Goal: Task Accomplishment & Management: Complete application form

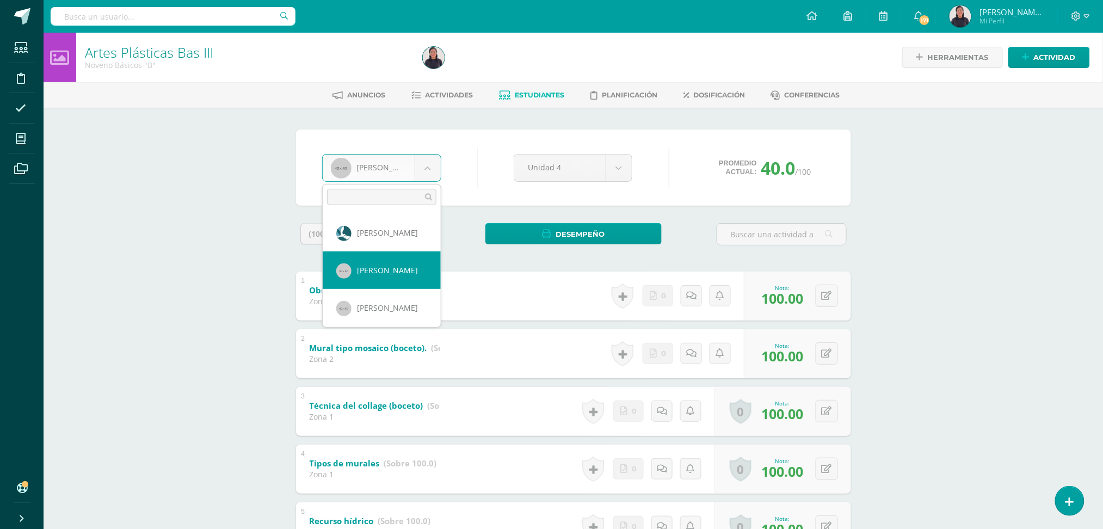
click at [421, 162] on body "Logros asignados con éxito Estudiantes Disciplina Asistencia Mis cursos Archivo…" at bounding box center [551, 340] width 1103 height 681
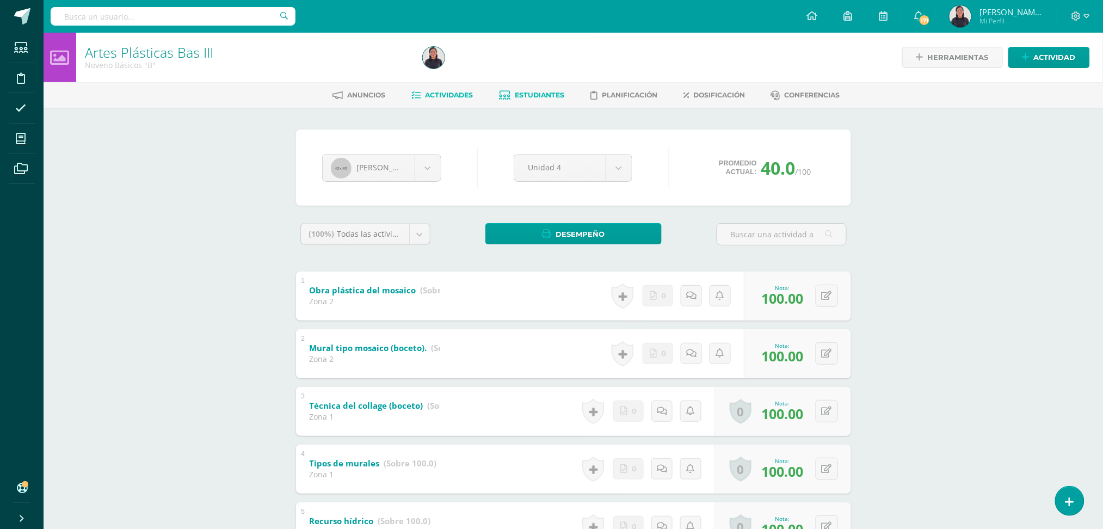
click at [459, 97] on body "Logros asignados con éxito Estudiantes Disciplina Asistencia Mis cursos Archivo…" at bounding box center [551, 340] width 1103 height 681
click at [438, 95] on span "Actividades" at bounding box center [449, 95] width 48 height 8
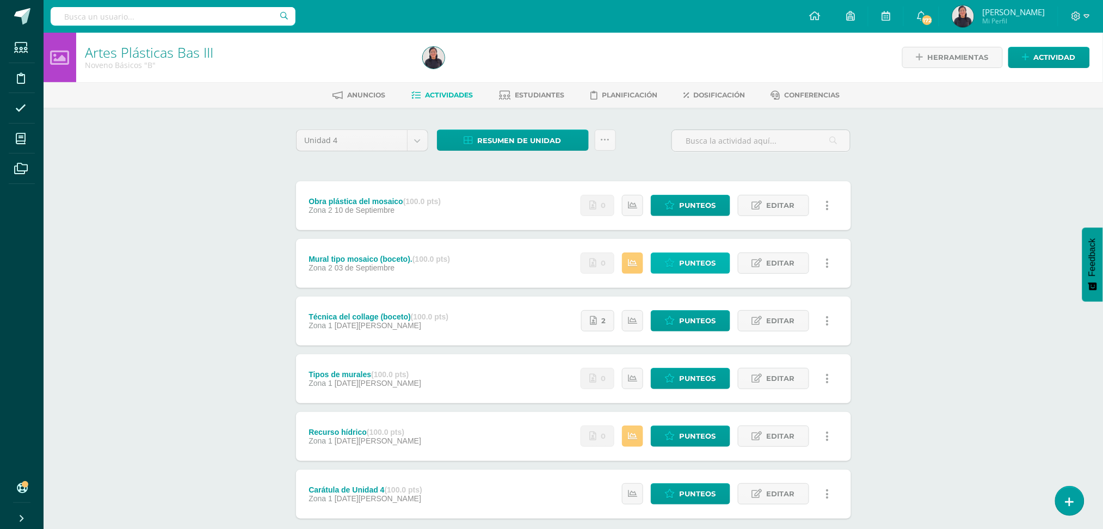
click at [706, 258] on span "Punteos" at bounding box center [698, 263] width 36 height 20
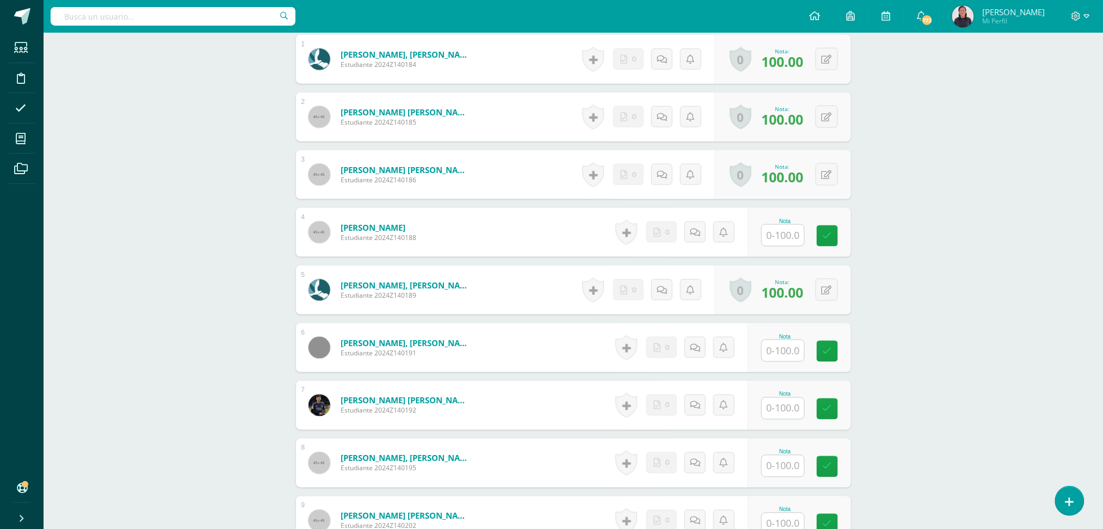
scroll to position [393, 0]
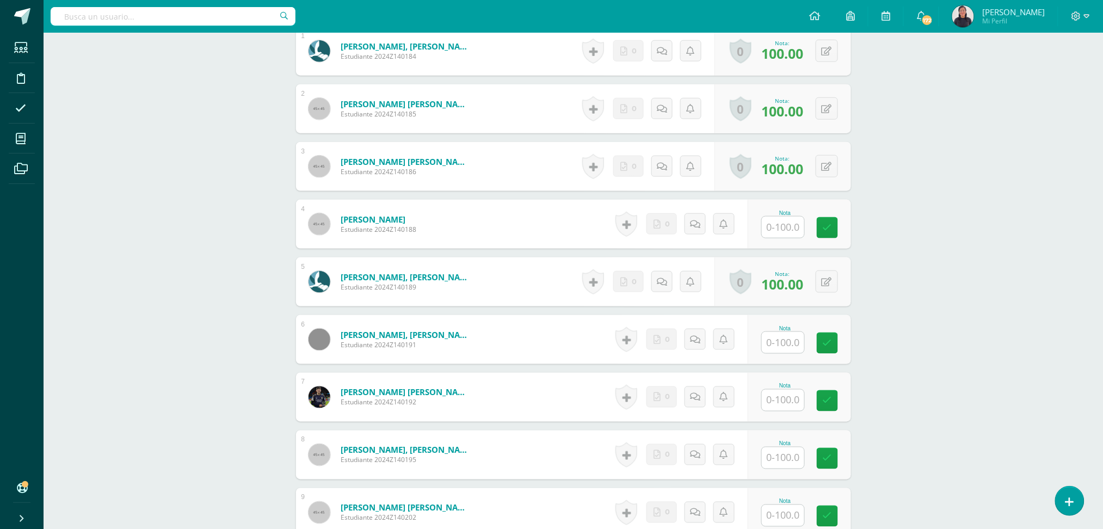
click at [785, 236] on input "text" at bounding box center [783, 227] width 42 height 21
type input "100"
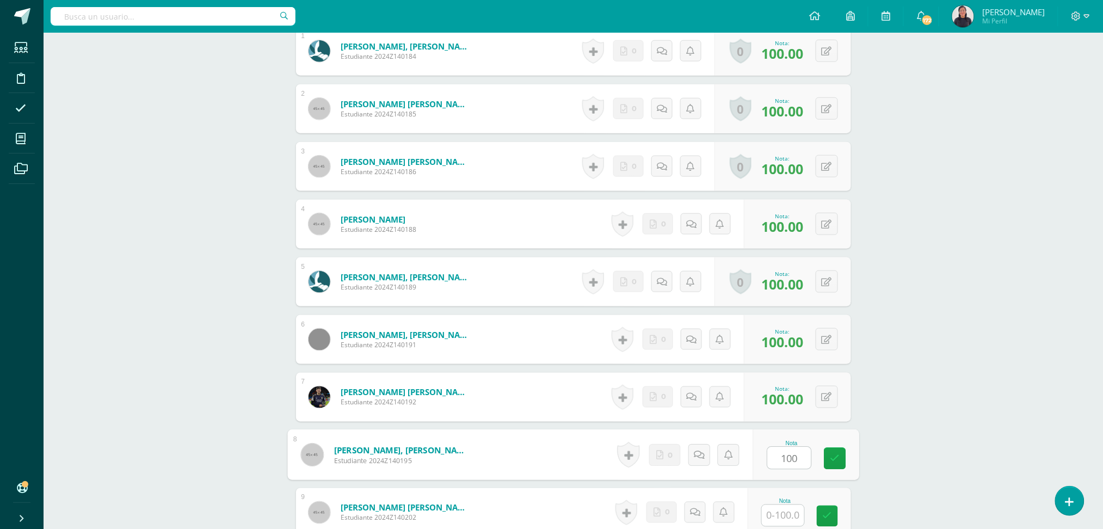
type input "100"
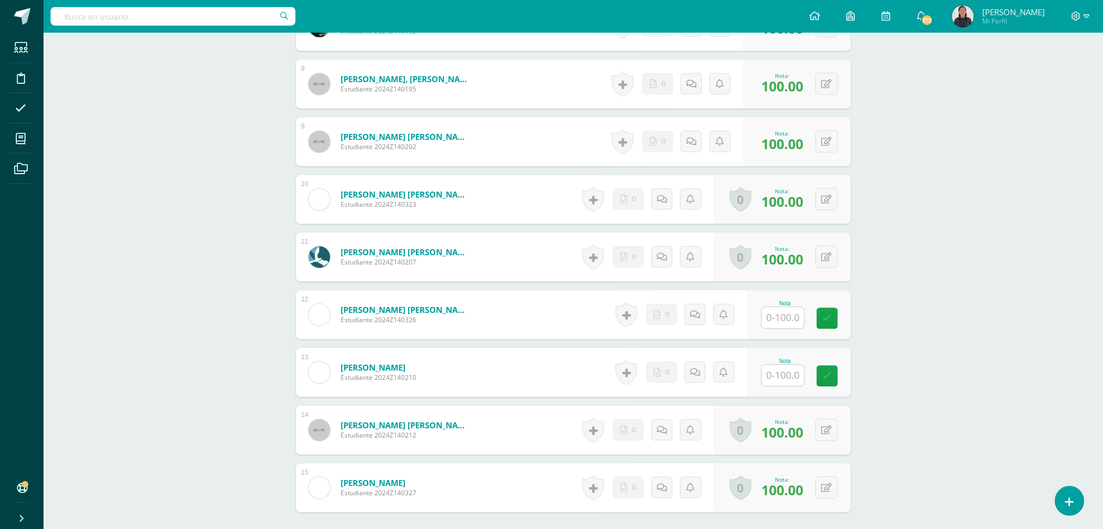
scroll to position [770, 0]
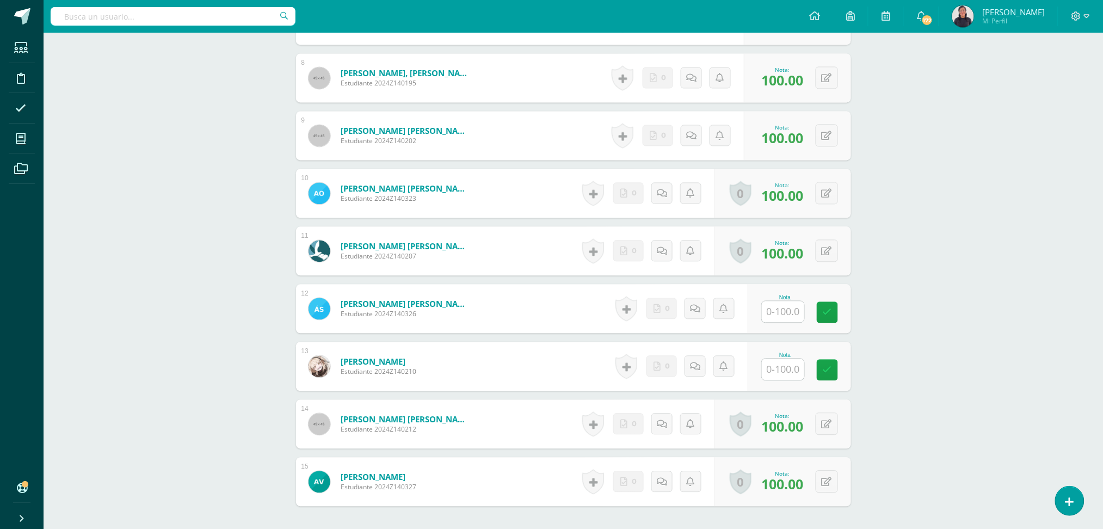
click at [791, 303] on input "text" at bounding box center [783, 311] width 42 height 21
type input "100"
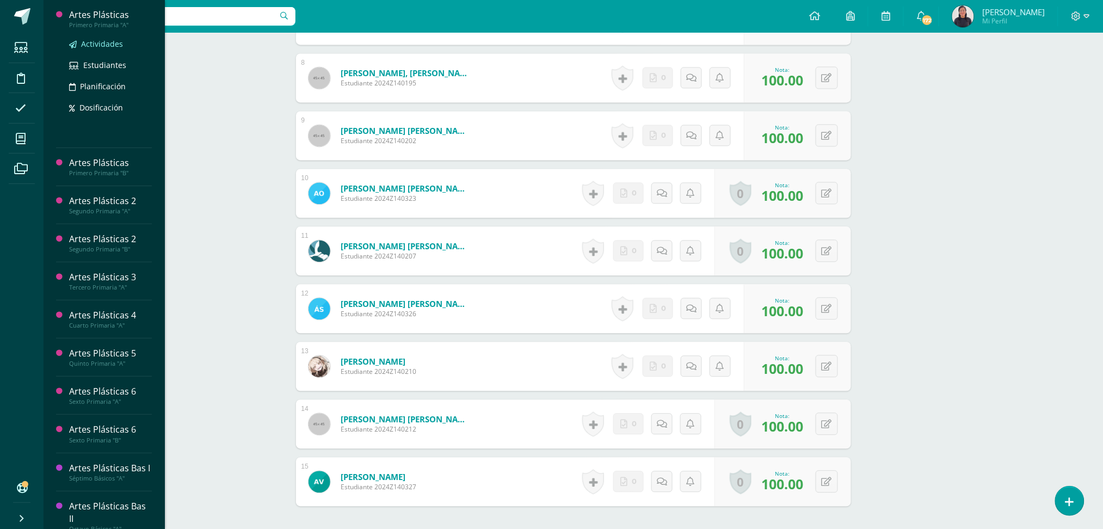
click at [85, 45] on span "Actividades" at bounding box center [102, 44] width 42 height 10
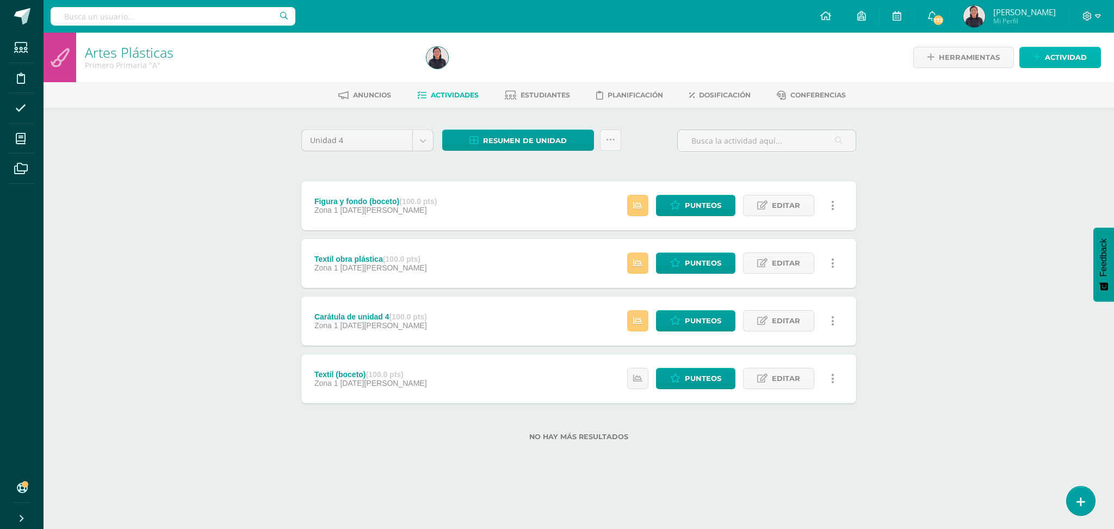
click at [1063, 50] on span "Actividad" at bounding box center [1066, 57] width 42 height 20
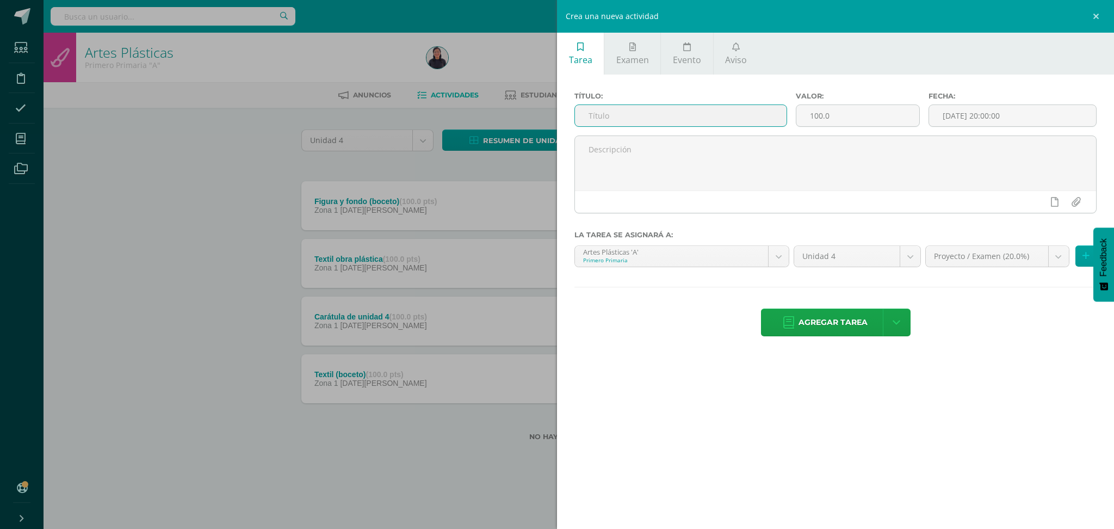
click at [770, 114] on input "text" at bounding box center [681, 115] width 212 height 21
type input "Arte de las línea"
click at [969, 109] on input "[DATE] 20:00:00" at bounding box center [1012, 115] width 167 height 21
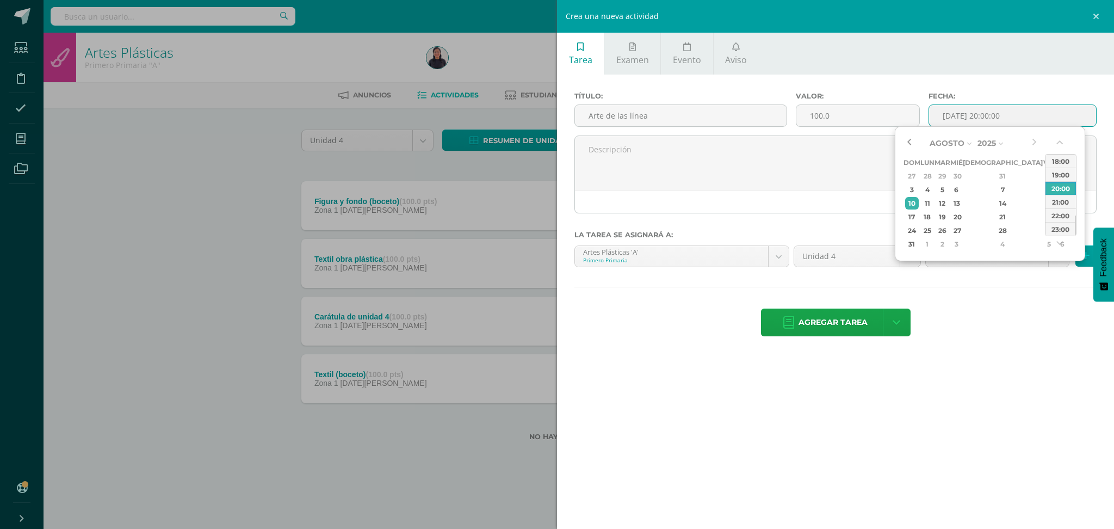
click at [911, 142] on button "button" at bounding box center [909, 143] width 11 height 16
click at [962, 247] on div "3" at bounding box center [957, 244] width 10 height 13
type input "2025-09-03 20:00"
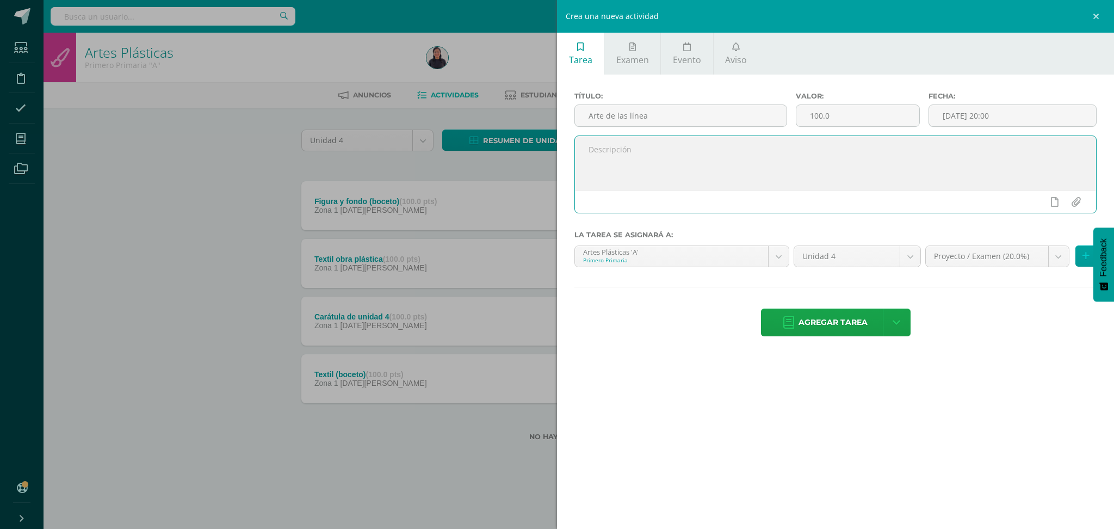
click at [813, 170] on textarea at bounding box center [835, 163] width 521 height 54
click at [655, 115] on input "Arte de las línea" at bounding box center [681, 115] width 212 height 21
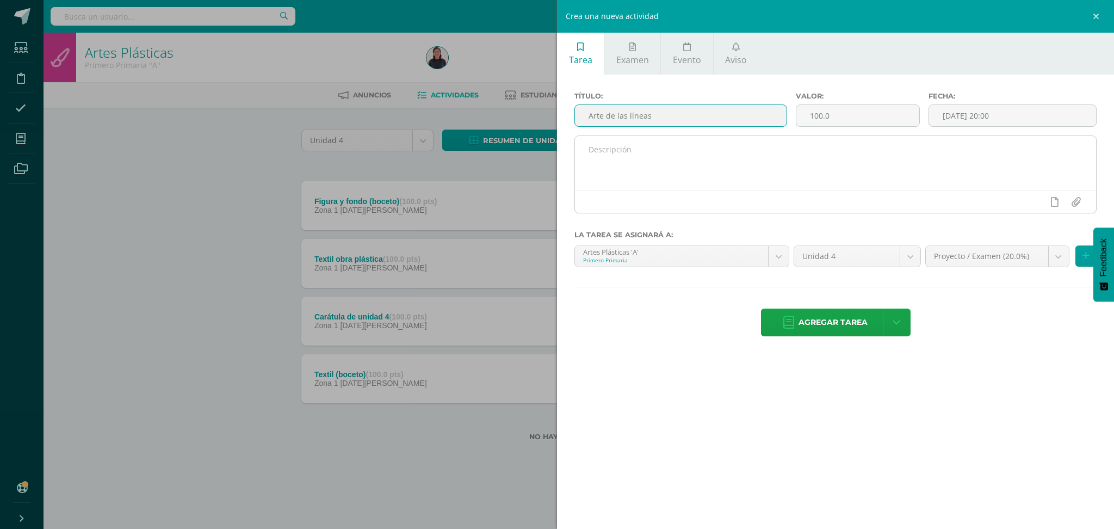
type input "Arte de las líneas"
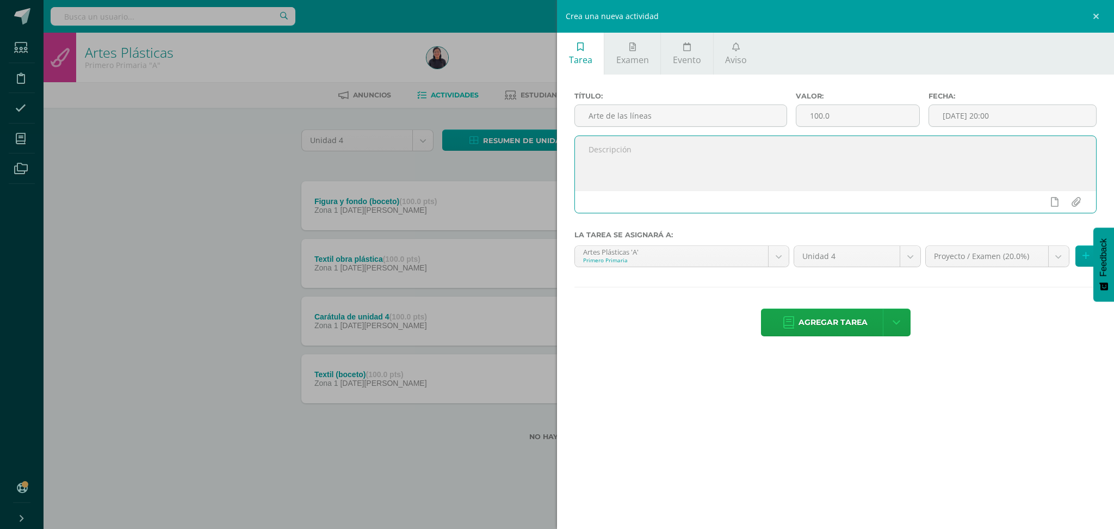
click at [636, 144] on textarea at bounding box center [835, 163] width 521 height 54
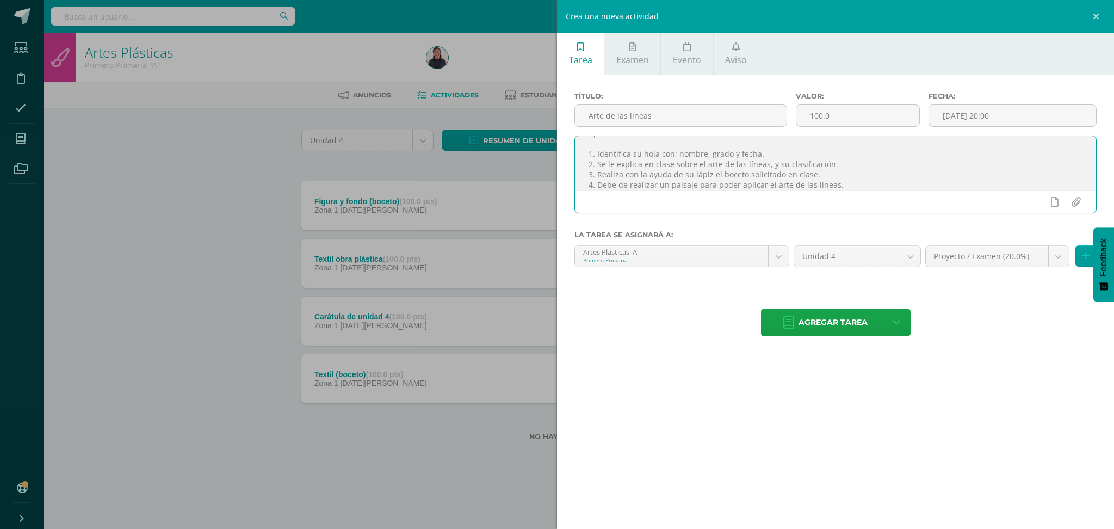
scroll to position [27, 0]
type textarea "Aprende en clase sobre el arte de las líneas. 1. Identifica su hoja con; nombre…"
click at [1063, 260] on body "Estudiantes Disciplina Asistencia Mis cursos Archivos Soporte Ayuda Reportar un…" at bounding box center [557, 238] width 1114 height 476
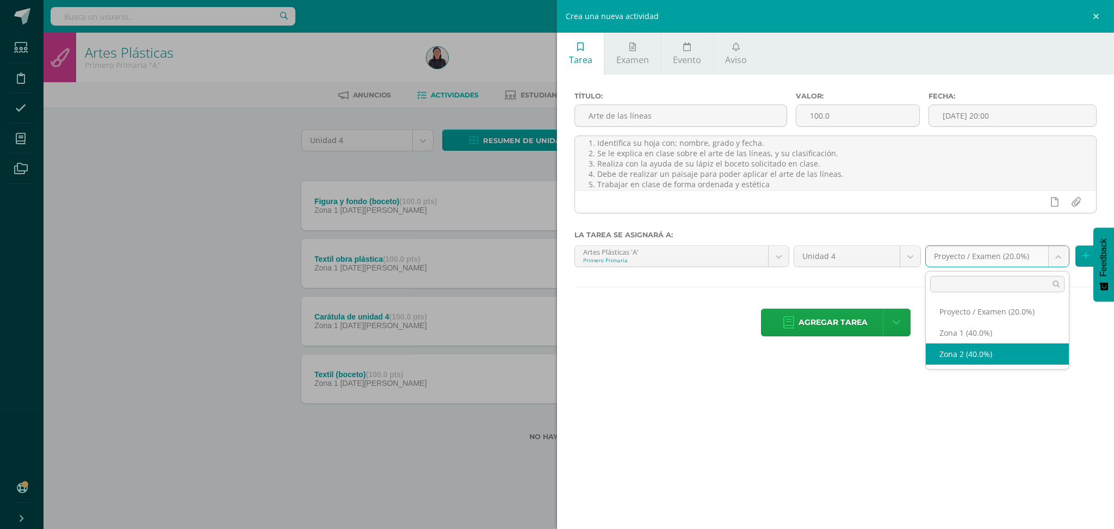
select select "27646"
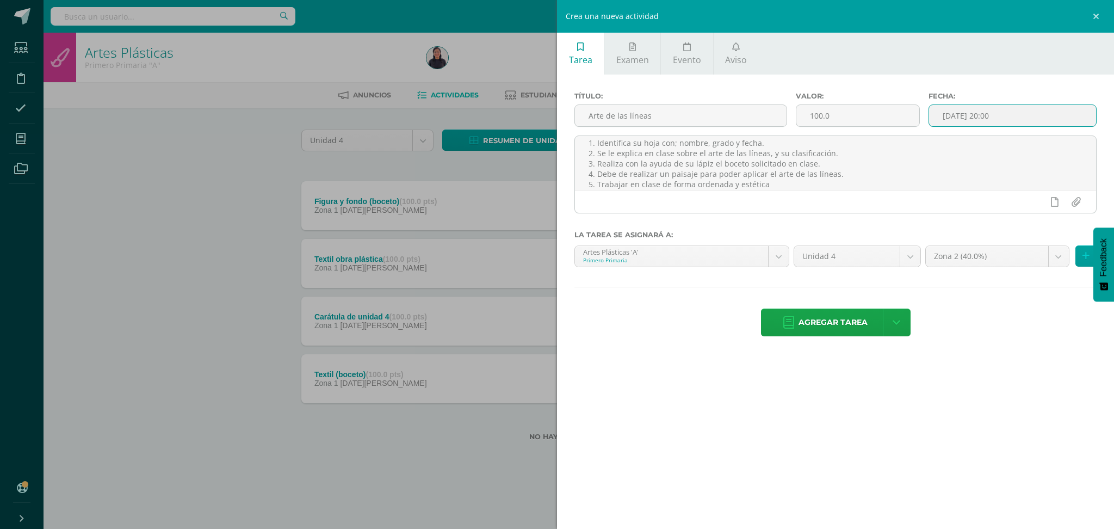
click at [965, 119] on input "2025-09-03 20:00" at bounding box center [1012, 115] width 167 height 21
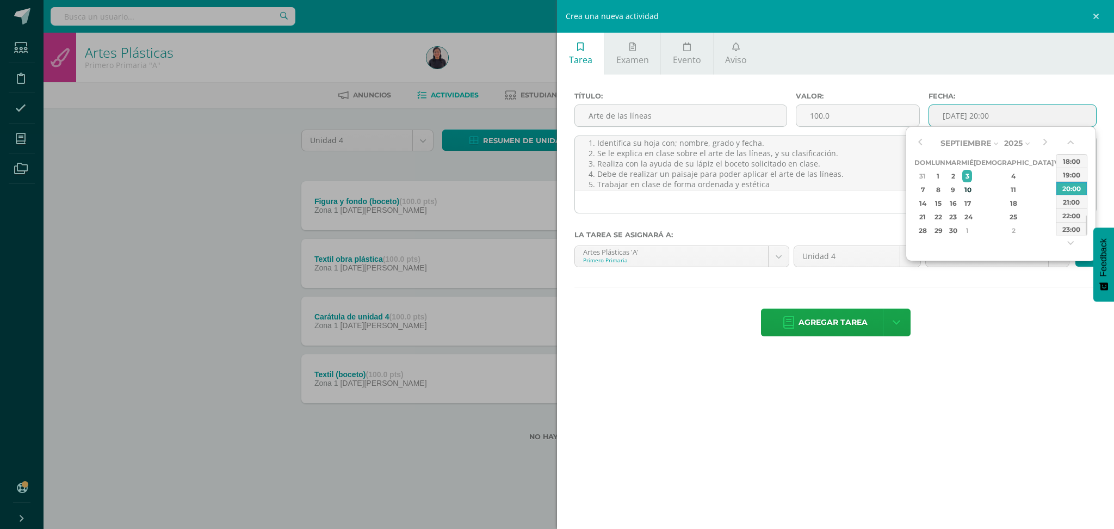
click at [926, 144] on div "Septiembre Enero Febrero Marzo Abril Mayo Junio Julio Agosto Septiembre Octubre…" at bounding box center [983, 186] width 136 height 102
click at [919, 141] on button "button" at bounding box center [920, 143] width 11 height 16
click at [972, 247] on div "3" at bounding box center [968, 244] width 10 height 13
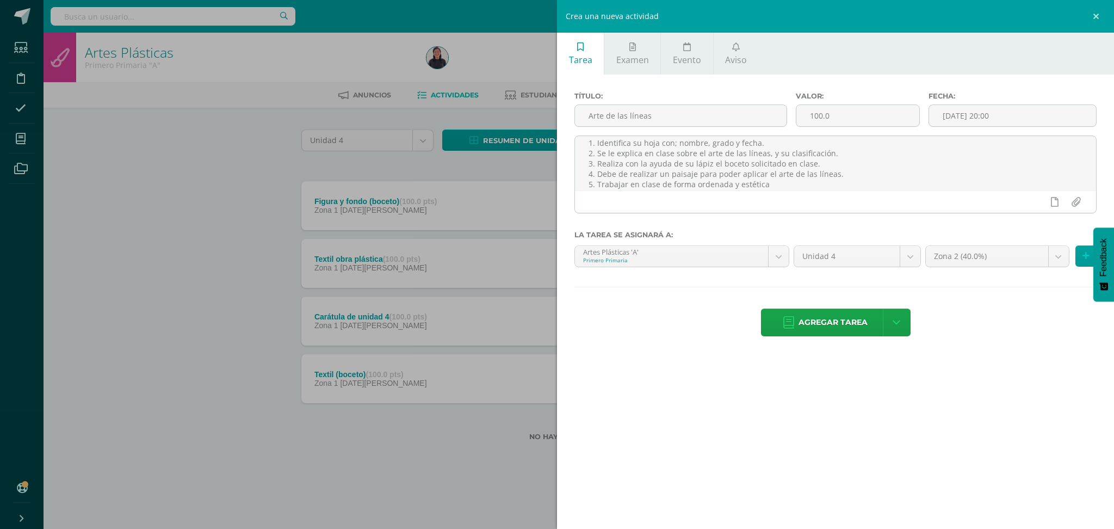
click at [1047, 75] on div "Título: Arte de las líneas Valor: 100.0 Fecha: 2025-09-03 20:00 Aprende en clas…" at bounding box center [835, 215] width 557 height 281
click at [722, 117] on input "Arte de las líneas" at bounding box center [681, 115] width 212 height 21
type input "Arte de las líneas (boceto)"
click at [847, 320] on span "Agregar tarea" at bounding box center [833, 322] width 69 height 27
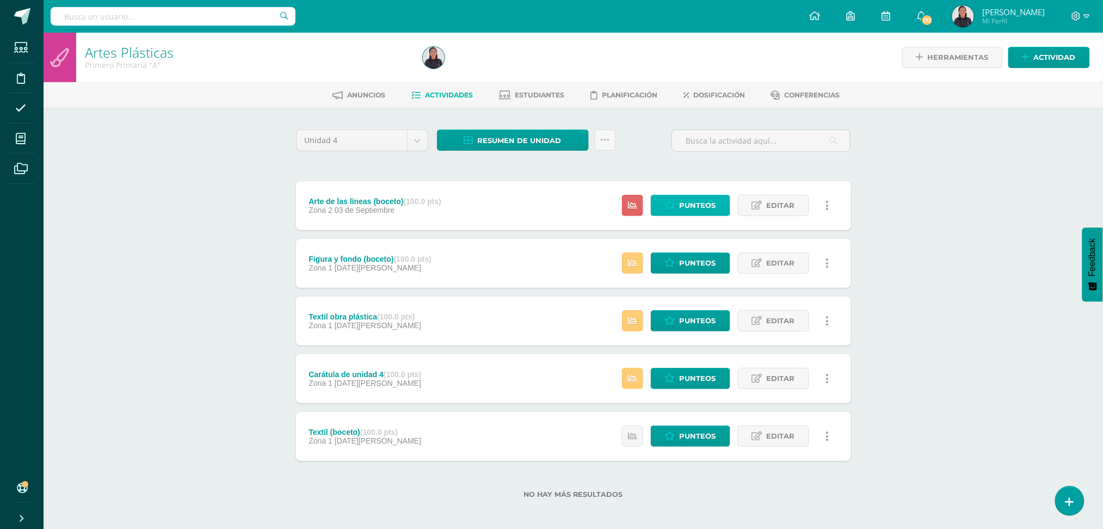
click at [694, 200] on span "Punteos" at bounding box center [698, 205] width 36 height 20
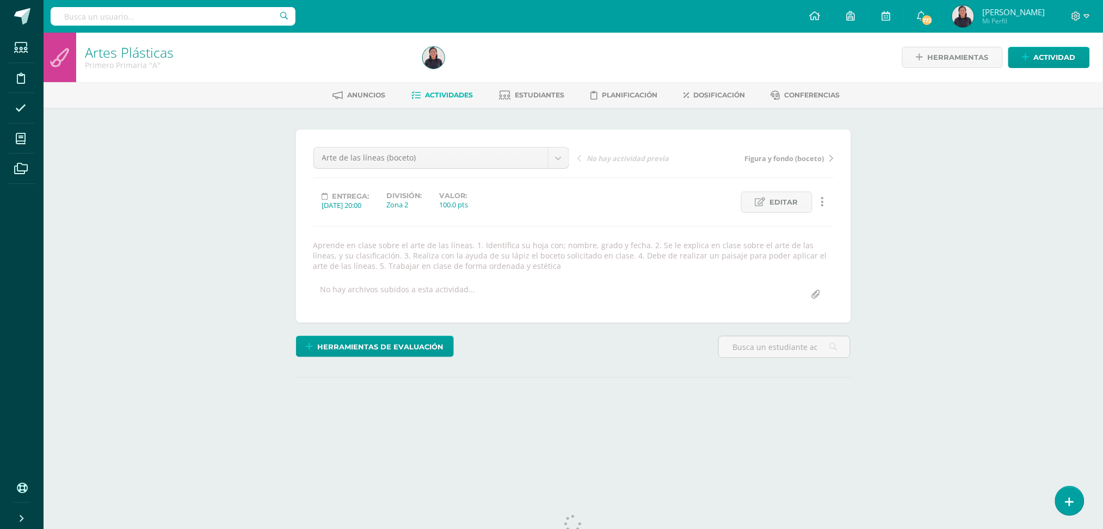
scroll to position [36, 0]
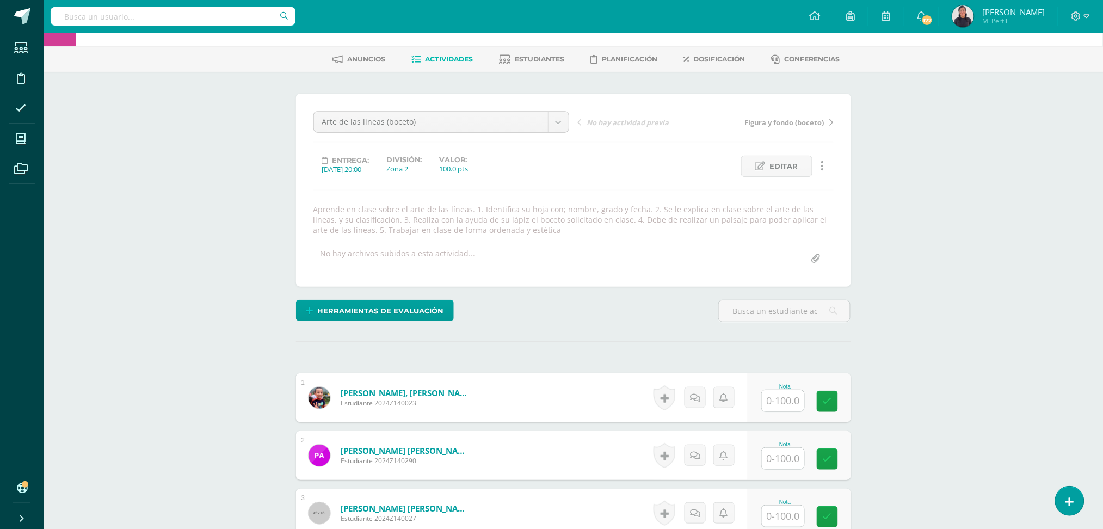
click at [784, 411] on input "text" at bounding box center [783, 400] width 42 height 21
type input "100"
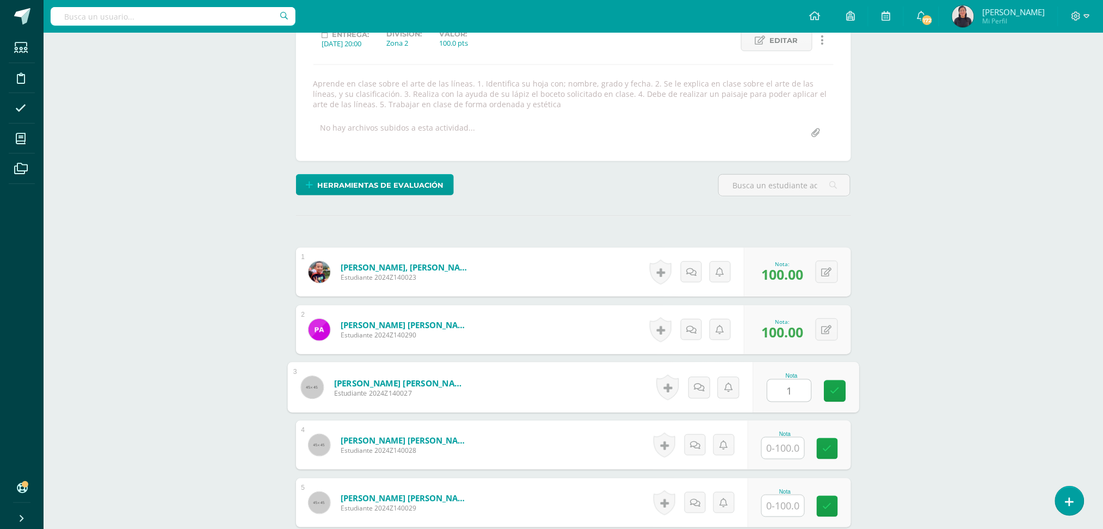
scroll to position [190, 0]
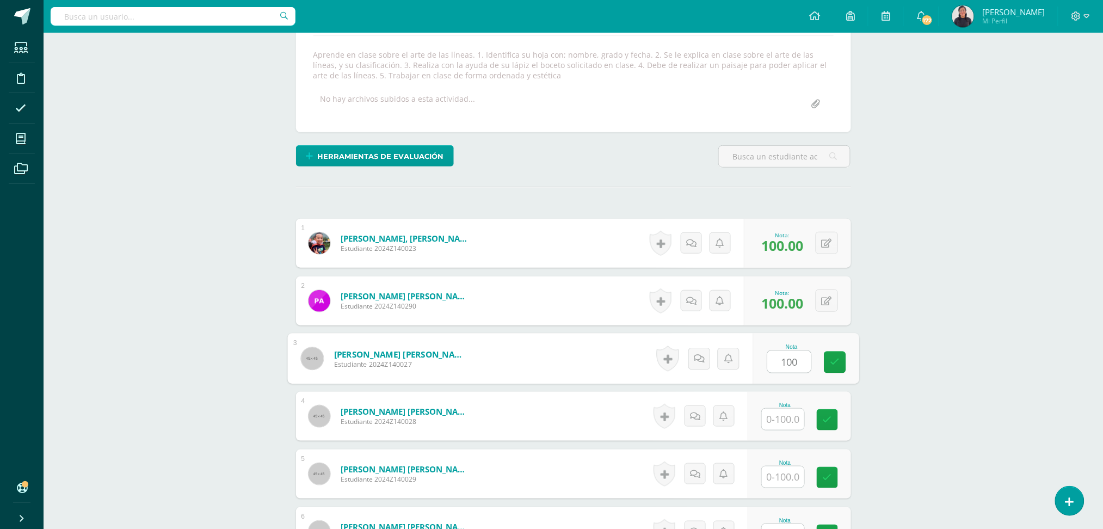
type input "100"
type input "000"
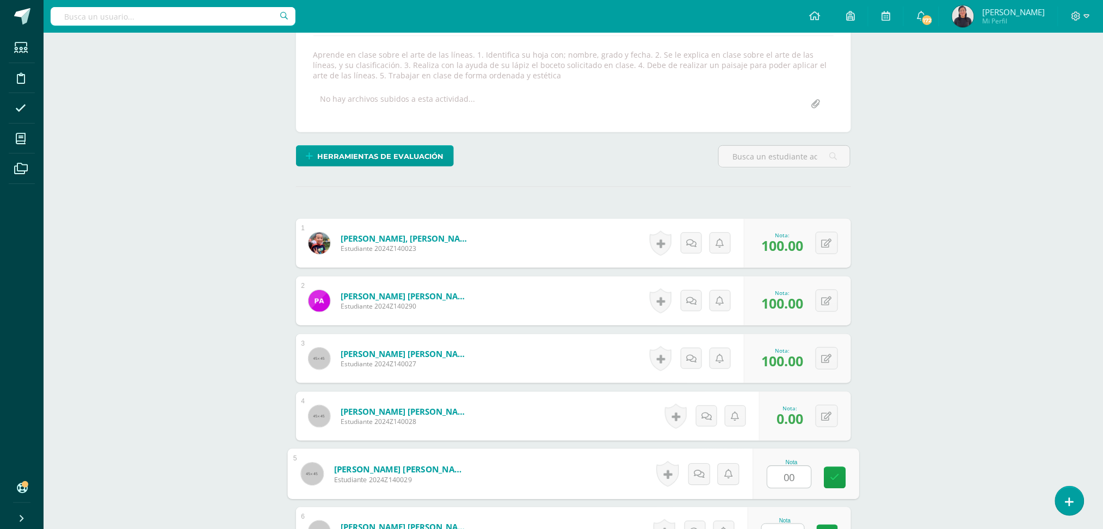
type input "0"
click at [831, 416] on icon at bounding box center [834, 415] width 11 height 9
type input "100"
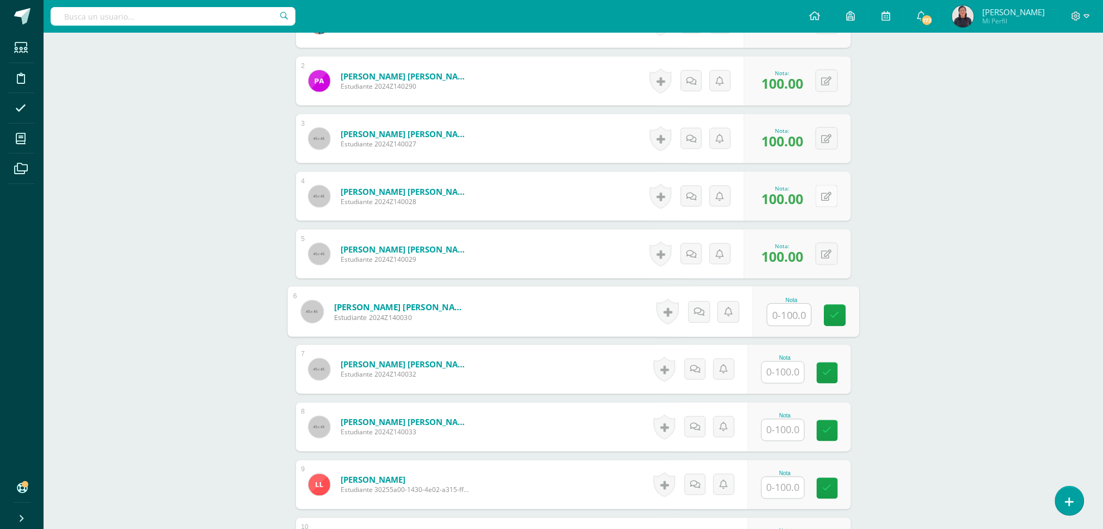
scroll to position [414, 0]
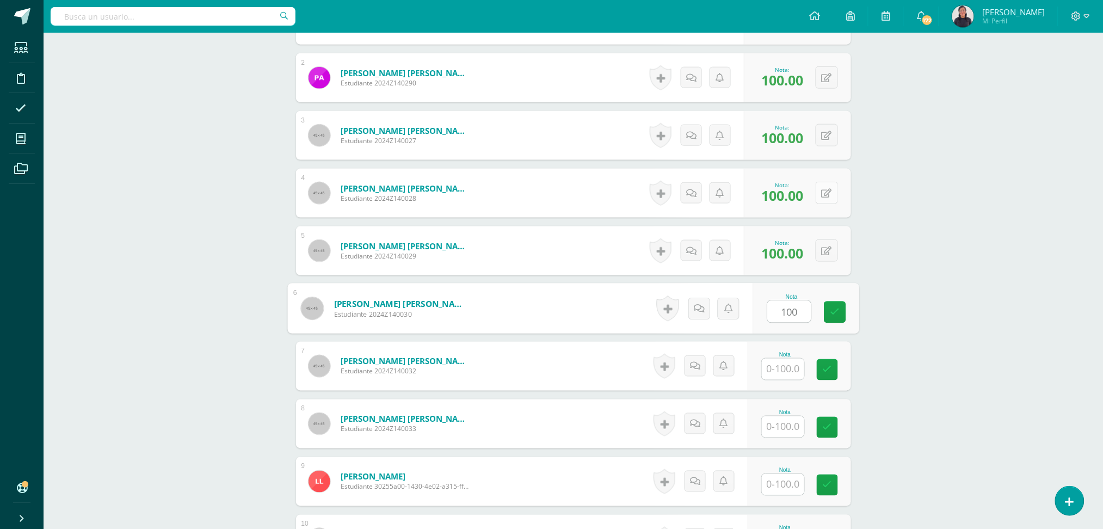
type input "100"
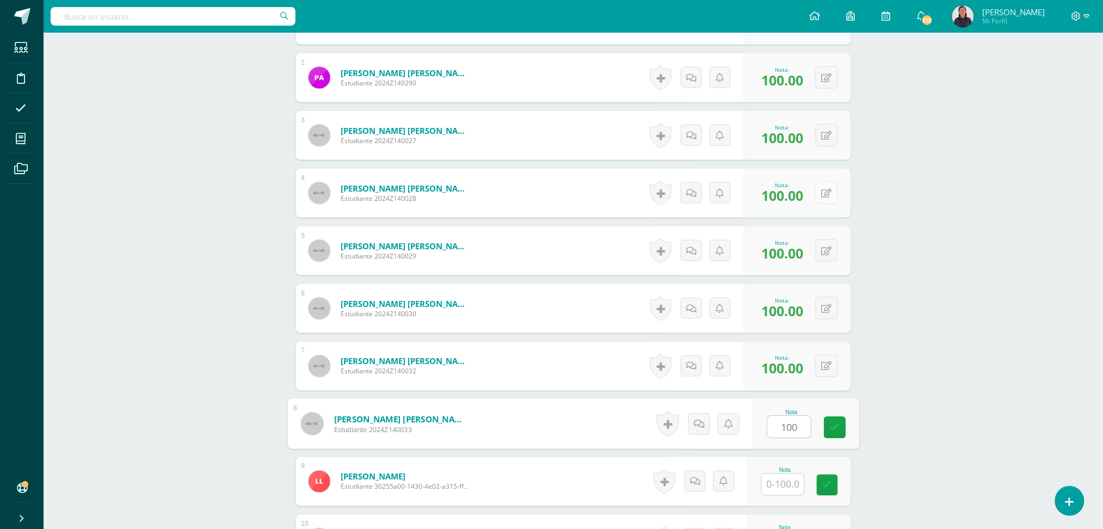
type input "100"
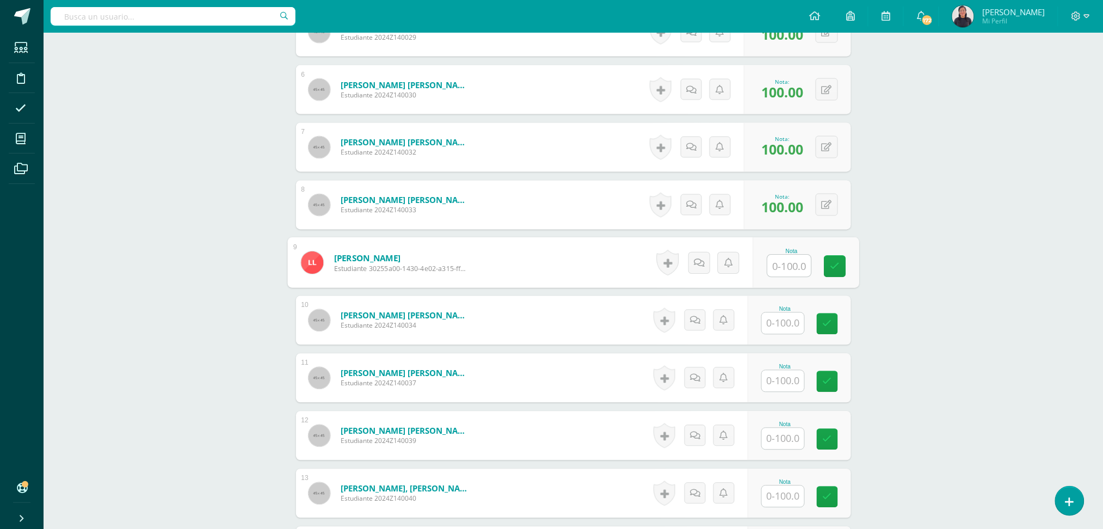
scroll to position [633, 0]
click at [790, 321] on input "text" at bounding box center [789, 323] width 44 height 22
type input "1"
click at [787, 384] on input "text" at bounding box center [789, 381] width 44 height 22
type input "100"
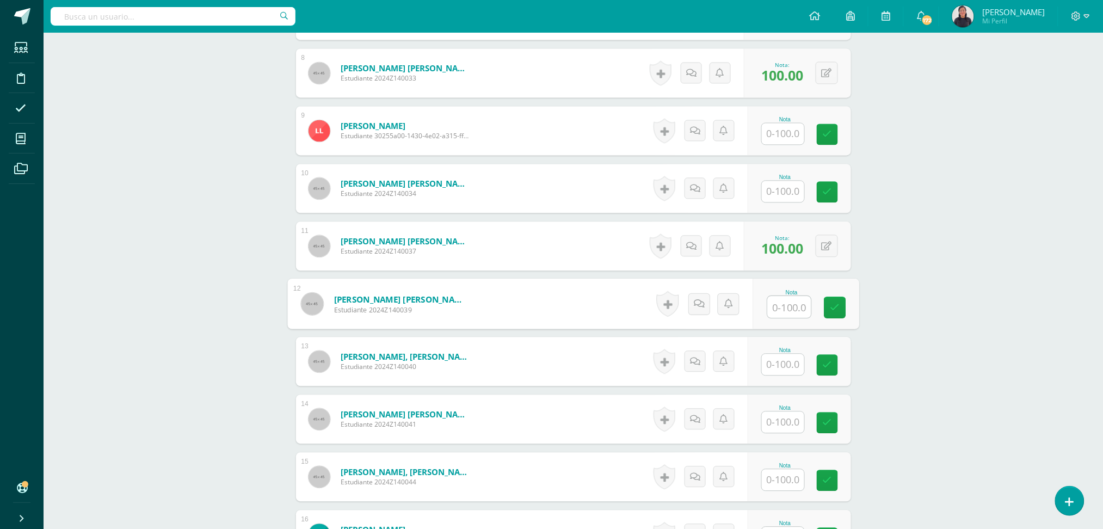
scroll to position [808, 0]
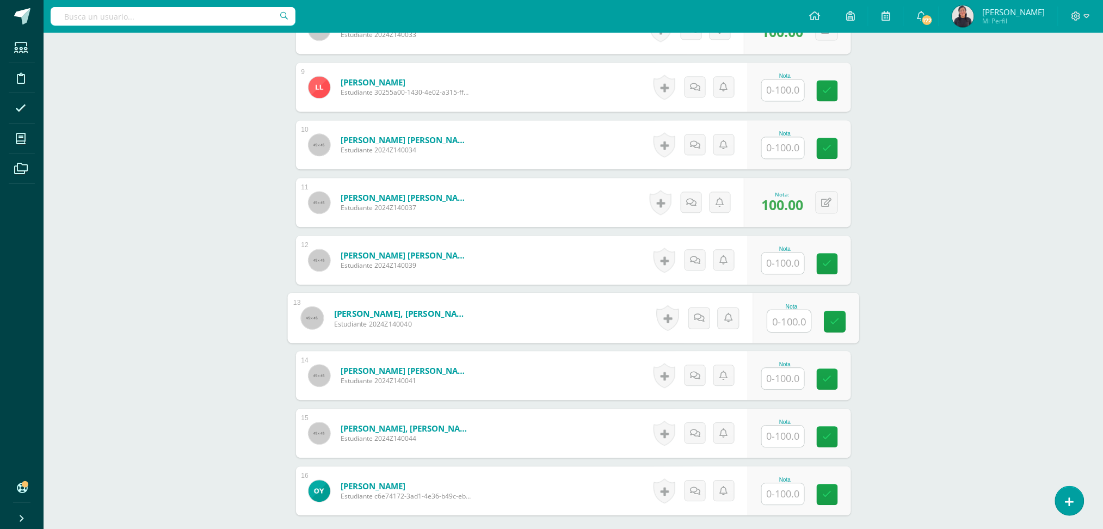
click at [784, 323] on input "text" at bounding box center [789, 321] width 44 height 22
type input "1"
type input "95"
type input "9"
type input "100"
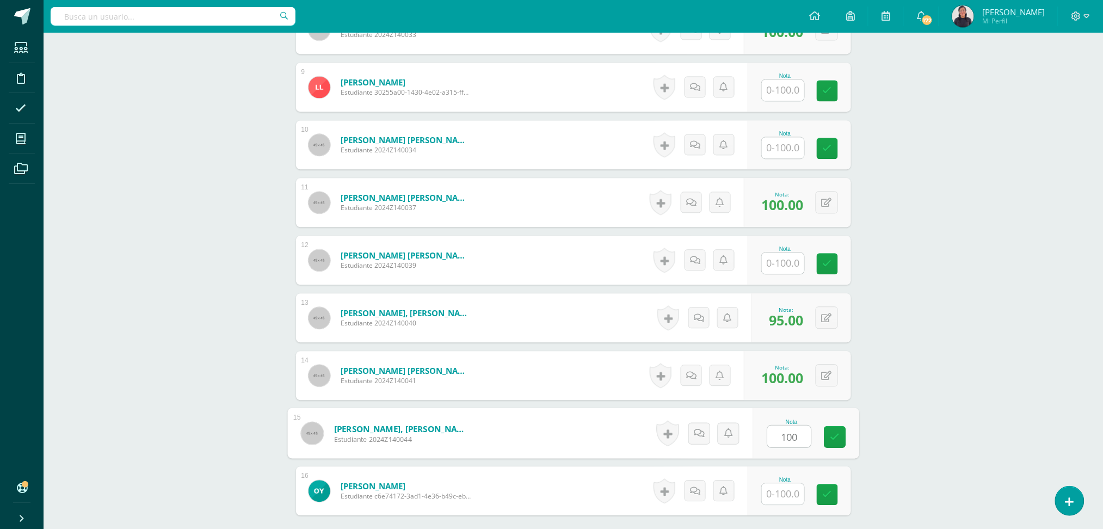
type input "100"
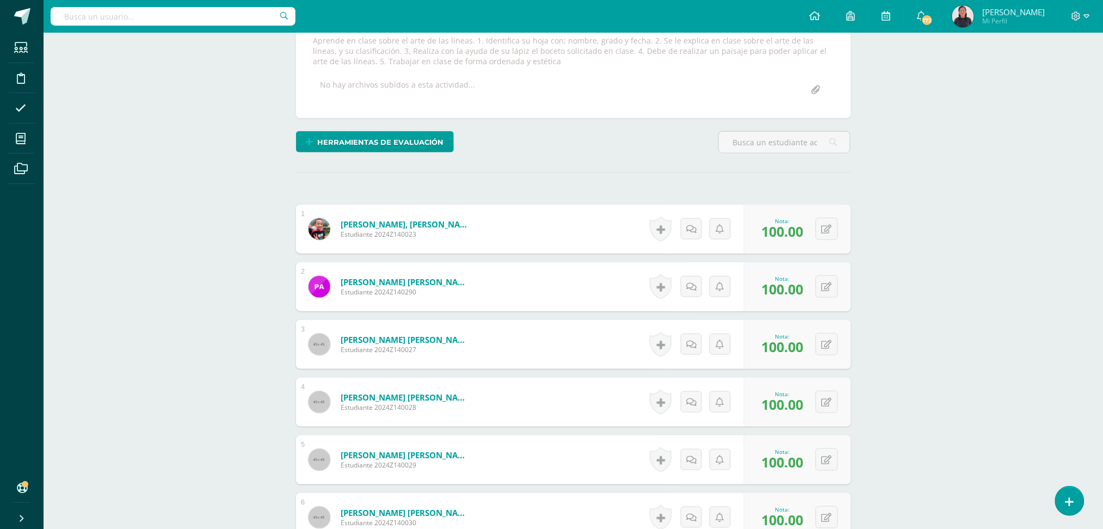
scroll to position [0, 0]
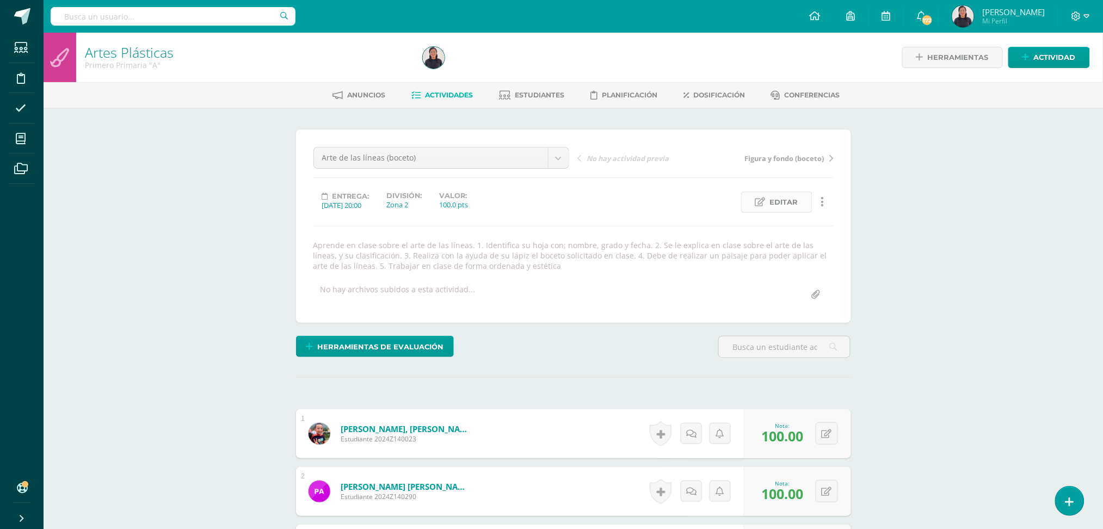
click at [783, 200] on span "Editar" at bounding box center [784, 202] width 28 height 20
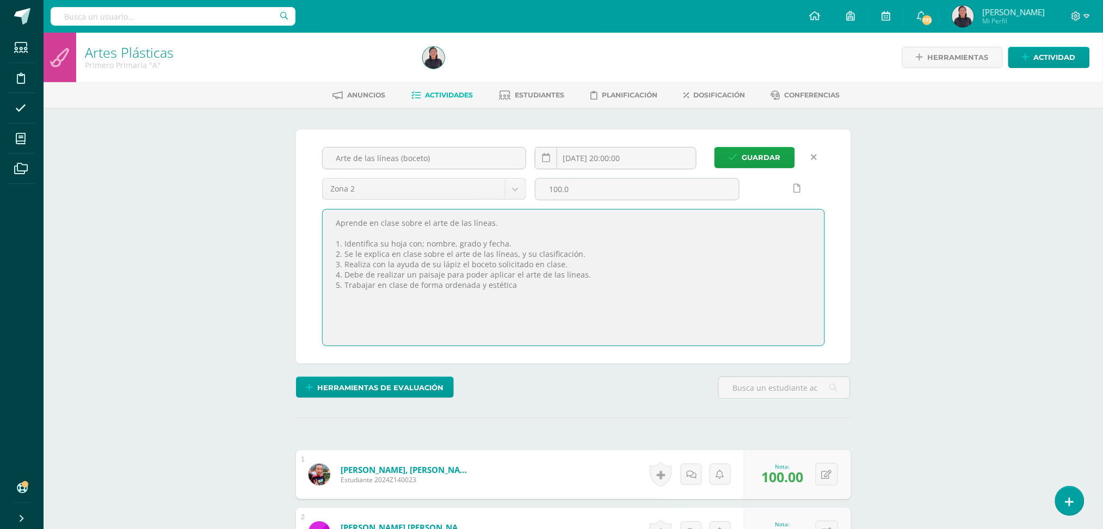
drag, startPoint x: 515, startPoint y: 294, endPoint x: 328, endPoint y: 215, distance: 202.9
click at [328, 215] on textarea "Aprende en clase sobre el arte de las líneas. 1. Identifica su hoja con; nombre…" at bounding box center [574, 278] width 502 height 136
click at [815, 156] on icon at bounding box center [814, 157] width 6 height 9
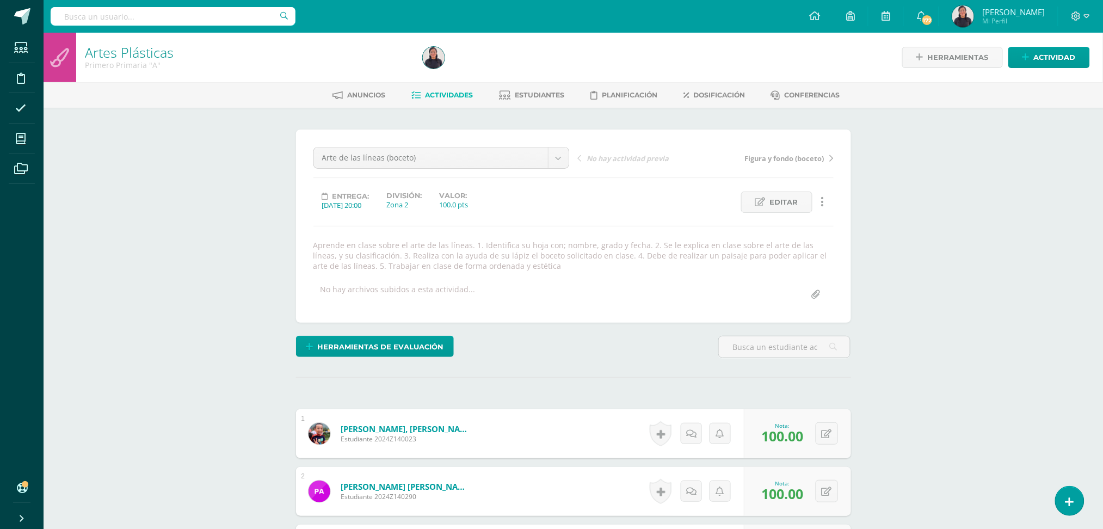
click at [455, 90] on link "Actividades" at bounding box center [441, 95] width 61 height 17
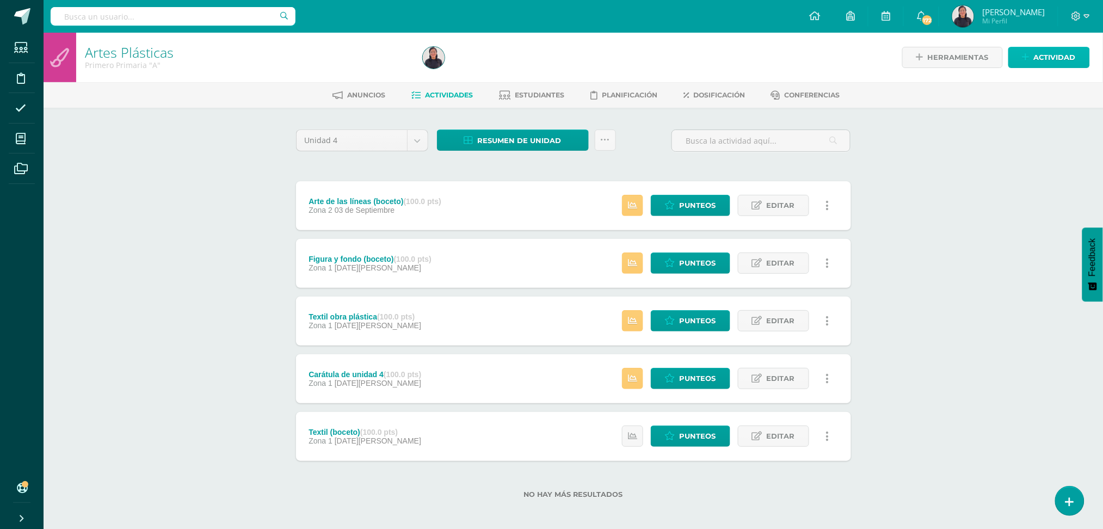
click at [1050, 59] on span "Actividad" at bounding box center [1055, 57] width 42 height 20
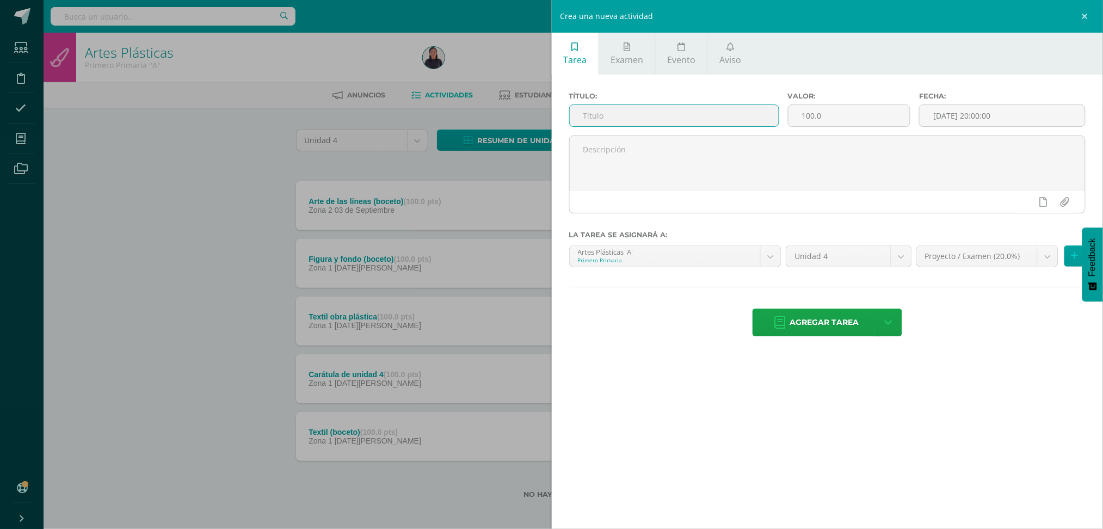
click at [650, 124] on input "text" at bounding box center [674, 115] width 209 height 21
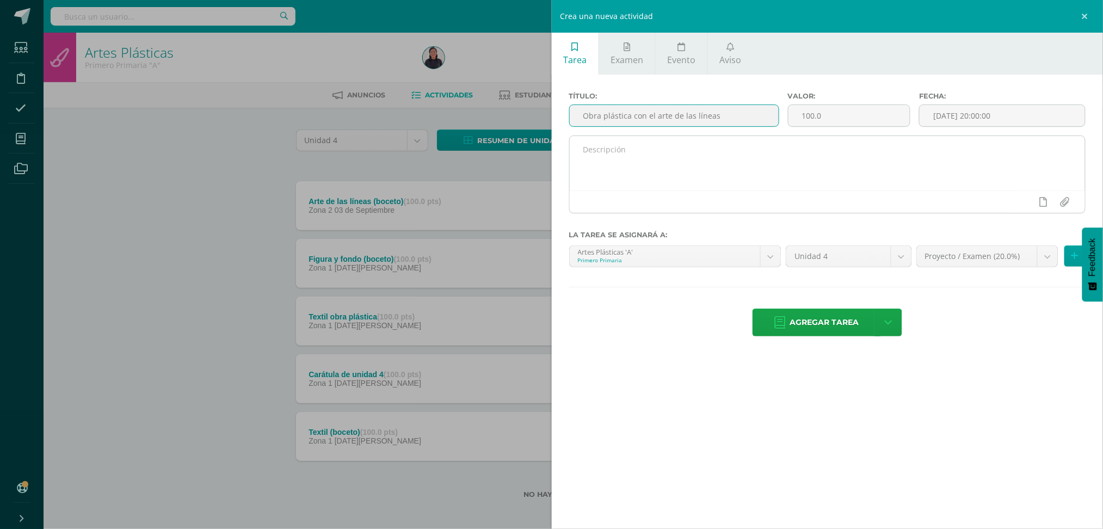
type input "Obra plástica con el arte de las líneas"
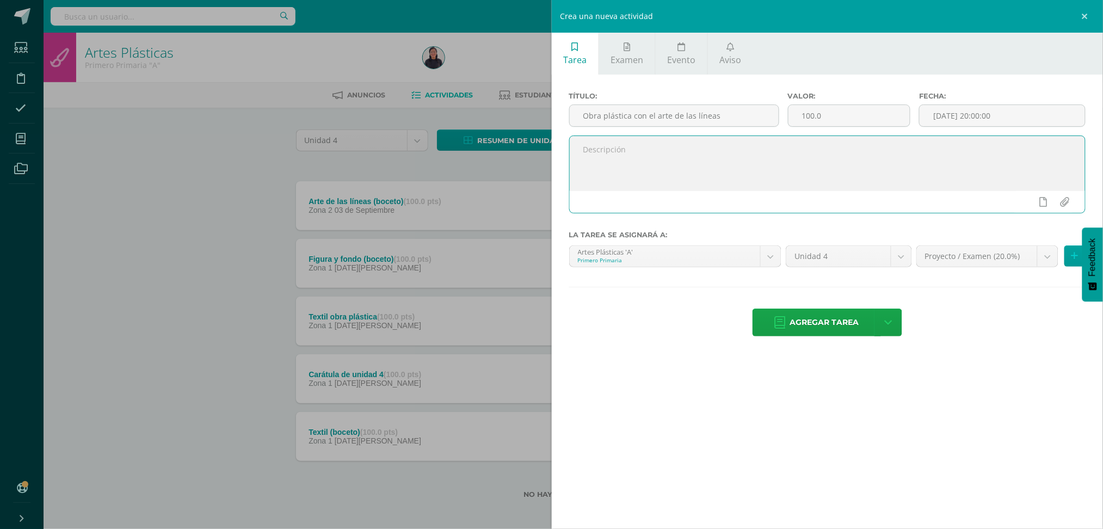
click at [638, 152] on textarea at bounding box center [828, 163] width 516 height 54
type textarea "Aplica en clase el arte de las líneas. 1. Identifica su hoja con: nombre, grado…"
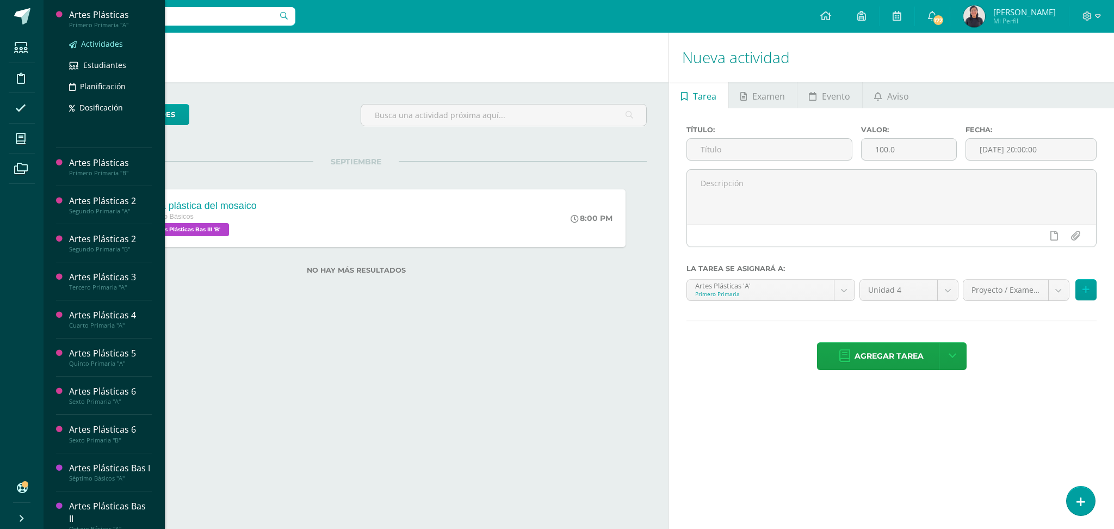
click at [100, 47] on span "Actividades" at bounding box center [102, 44] width 42 height 10
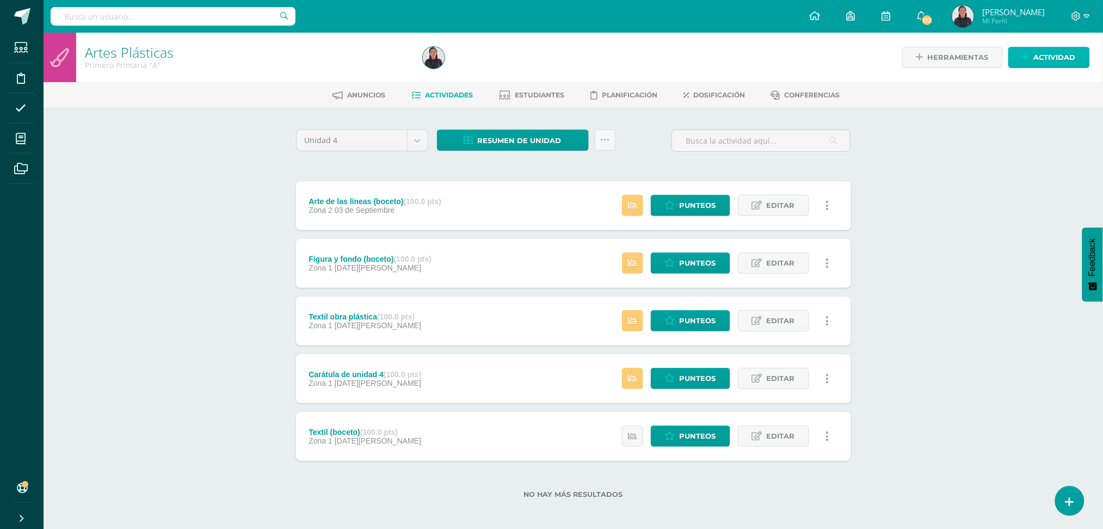
click at [1055, 53] on span "Actividad" at bounding box center [1055, 57] width 42 height 20
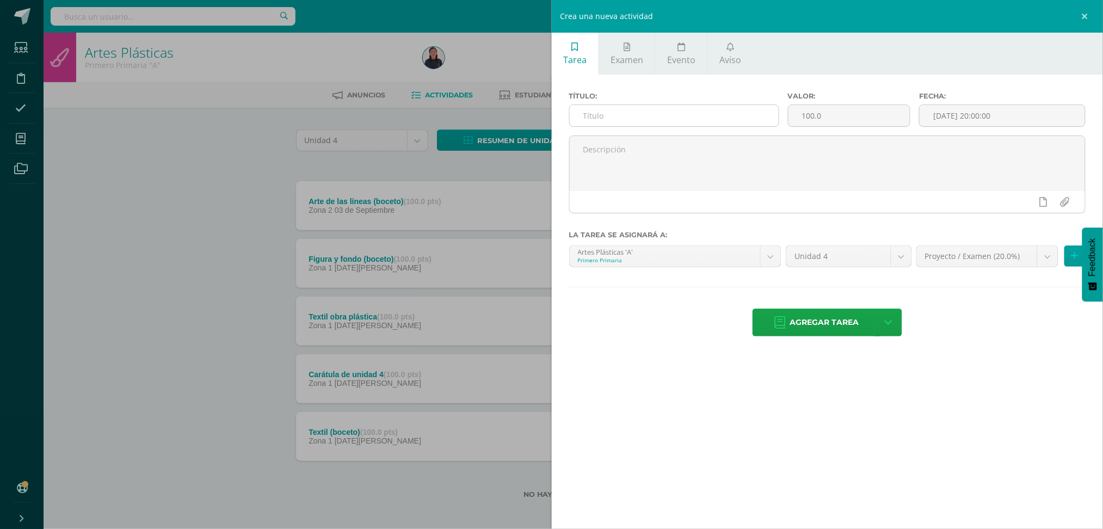
click at [756, 124] on input "text" at bounding box center [674, 115] width 209 height 21
type input "O"
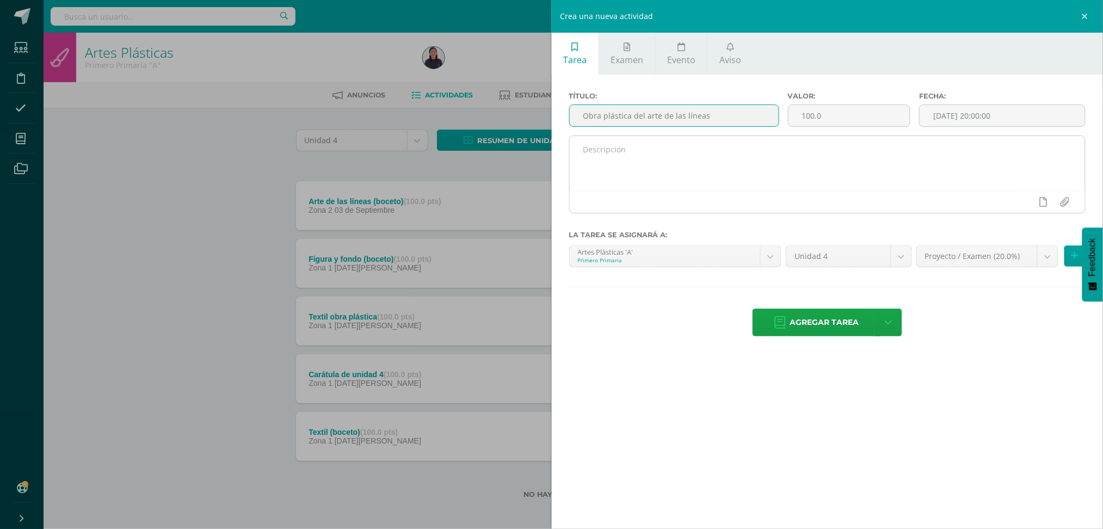
type input "Obra plástica del arte de las líneas"
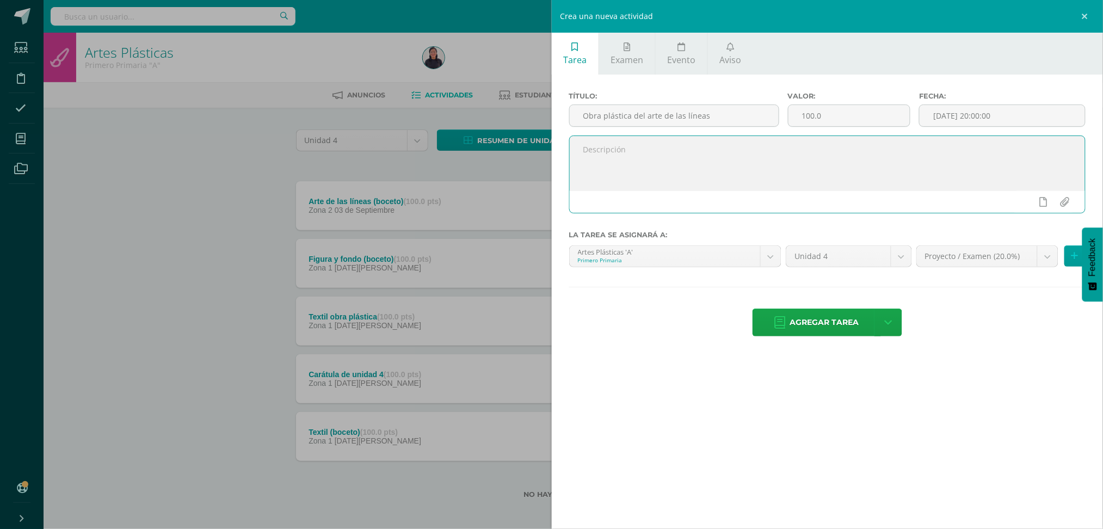
click at [729, 137] on textarea at bounding box center [828, 163] width 516 height 54
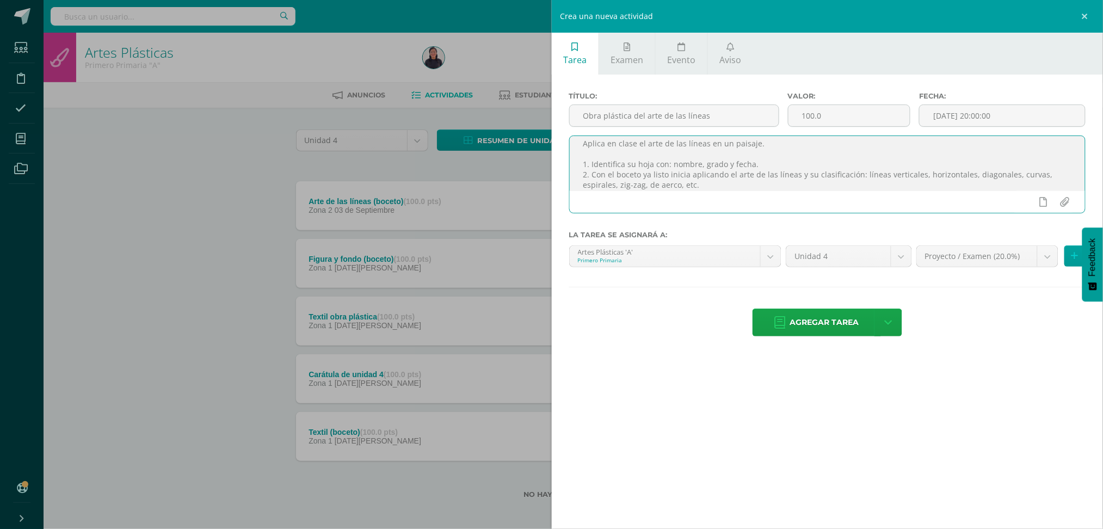
scroll to position [16, 0]
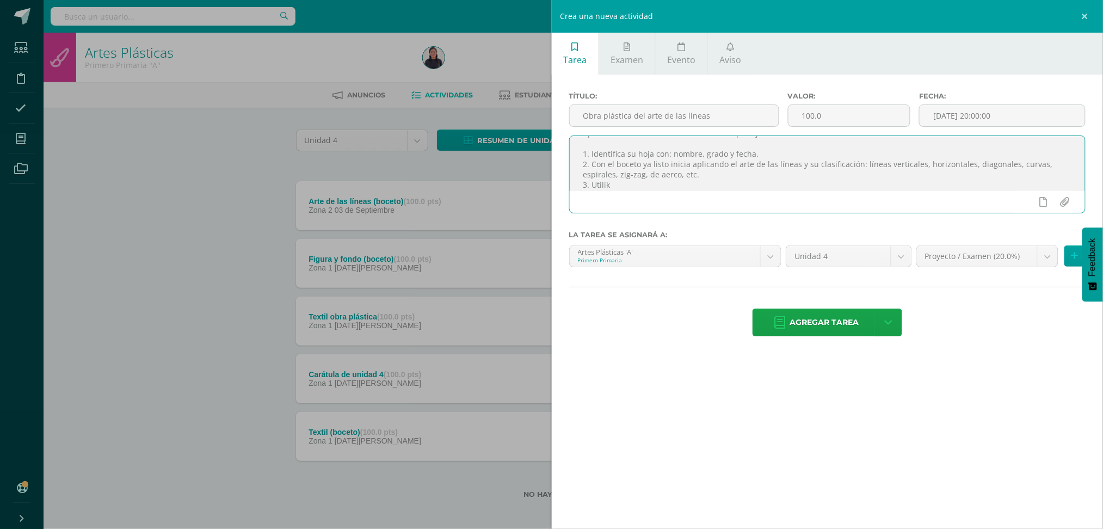
click at [662, 177] on textarea "Aplica en clase el arte de las líneas en un paisaje. 1. Identifica su hoja con:…" at bounding box center [828, 163] width 516 height 54
click at [638, 187] on textarea "Aplica en clase el arte de las líneas en un paisaje. 1. Identifica su hoja con:…" at bounding box center [828, 163] width 516 height 54
click at [604, 187] on textarea "Aplica en clase el arte de las líneas en un paisaje. 1. Identifica su hoja con:…" at bounding box center [828, 163] width 516 height 54
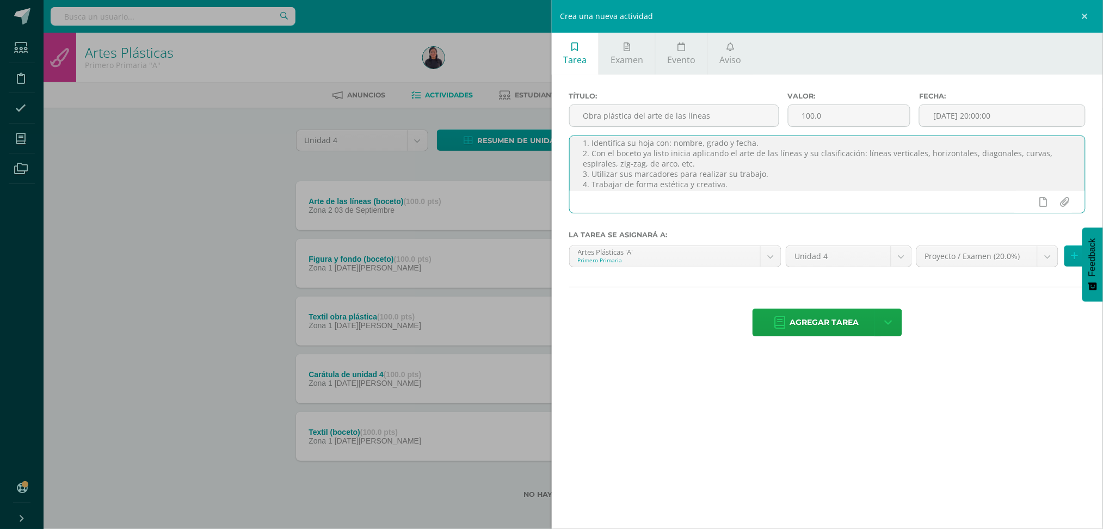
scroll to position [38, 0]
type textarea "Aplica en clase el arte de las líneas en un paisaje. 1. Identifica su hoja con:…"
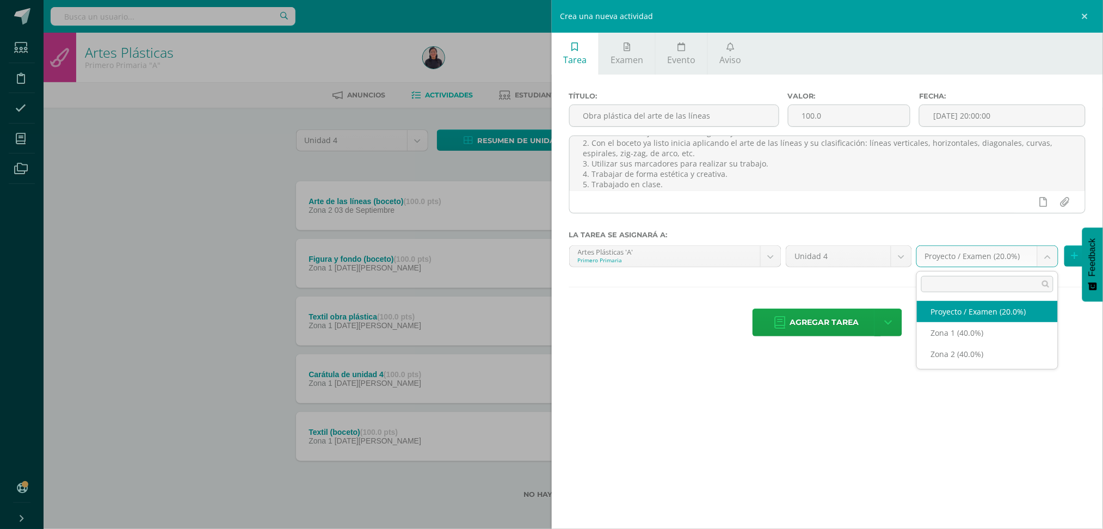
click at [1046, 252] on body "Estudiantes Disciplina Asistencia Mis cursos Archivos Soporte Ayuda Reportar un…" at bounding box center [551, 266] width 1103 height 533
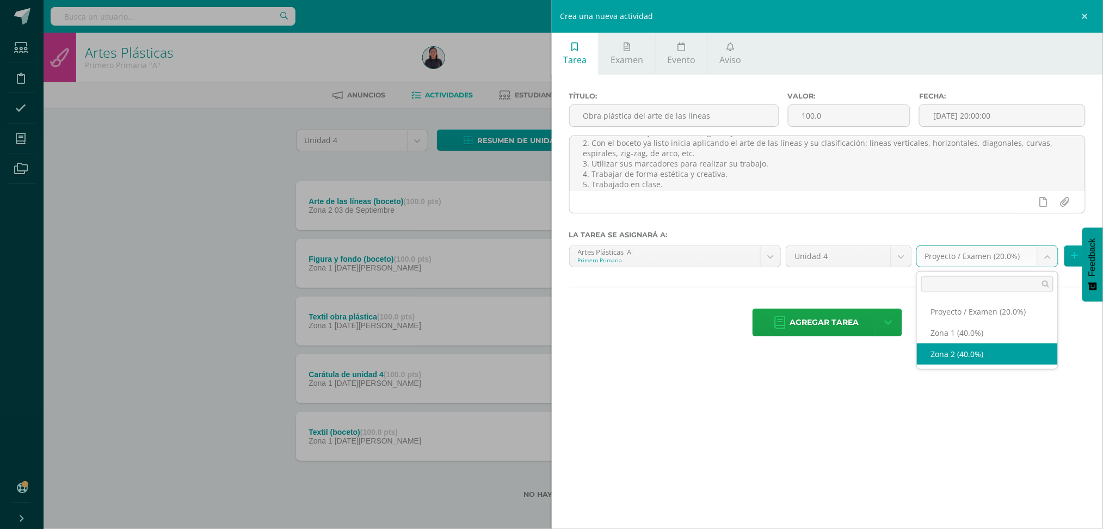
select select "27646"
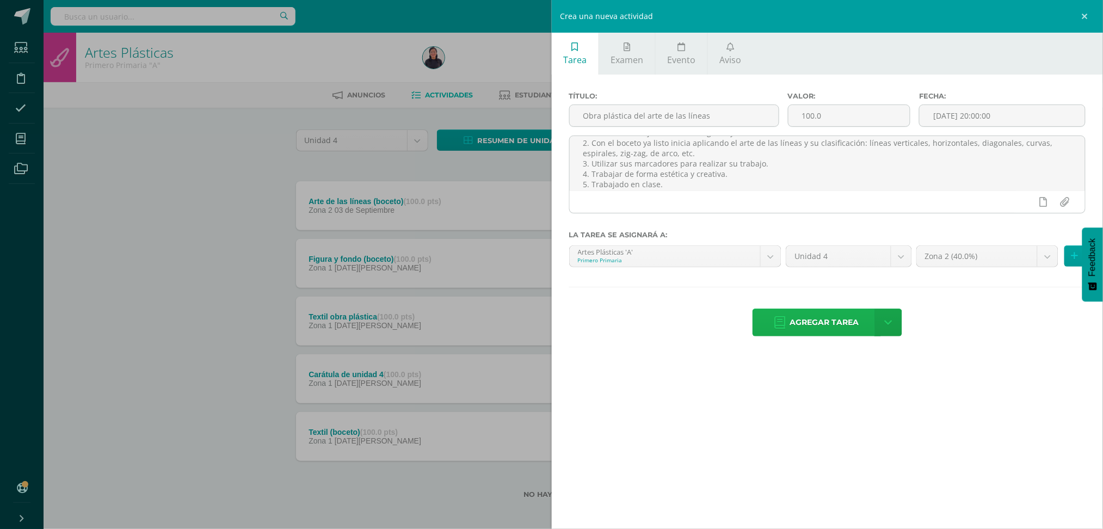
click at [799, 324] on span "Agregar tarea" at bounding box center [824, 322] width 69 height 27
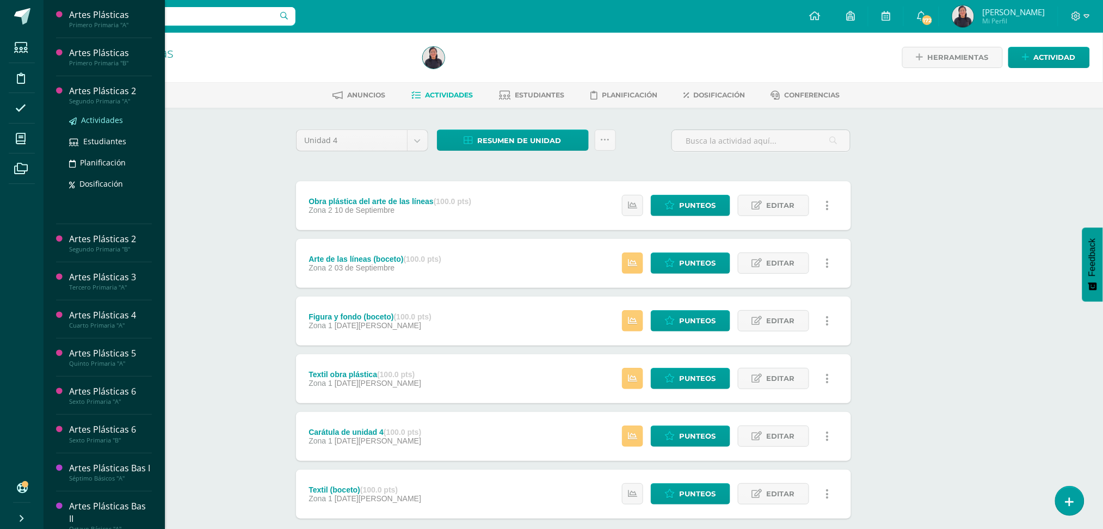
click at [81, 120] on span "Actividades" at bounding box center [102, 120] width 42 height 10
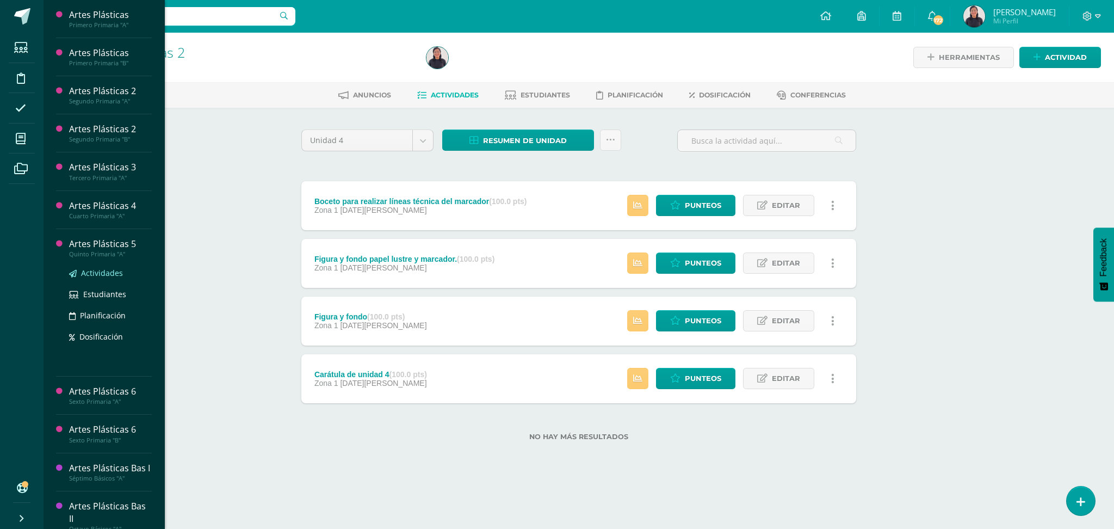
click at [87, 273] on span "Actividades" at bounding box center [102, 273] width 42 height 10
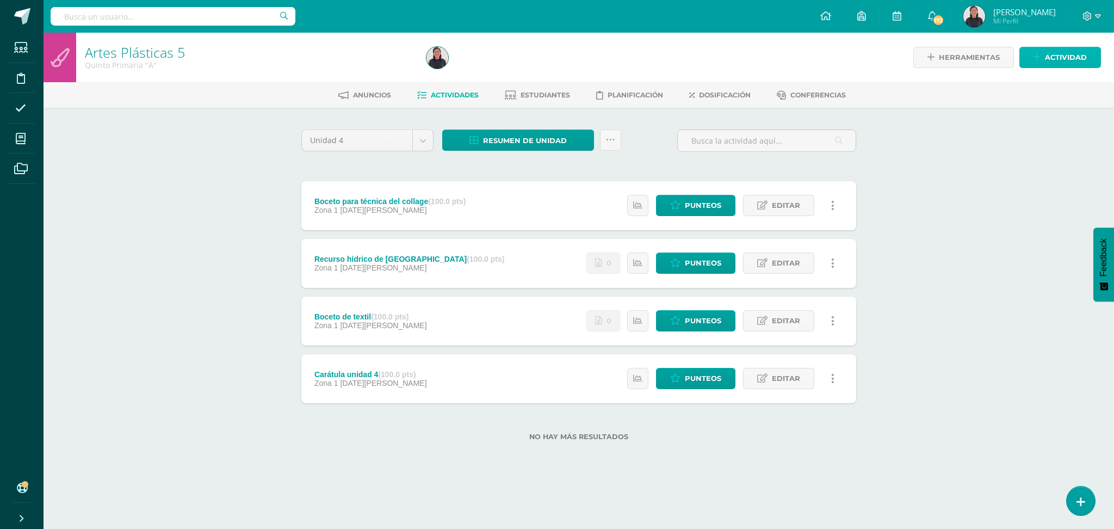
click at [1076, 51] on span "Actividad" at bounding box center [1066, 57] width 42 height 20
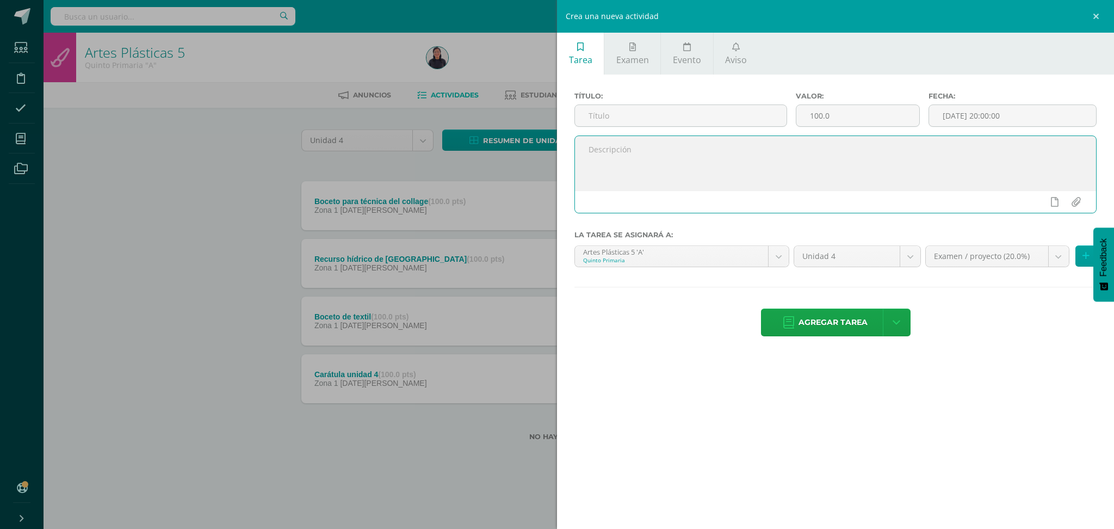
click at [753, 153] on textarea at bounding box center [835, 163] width 521 height 54
paste textarea "Aprende en clase a plasmar la técnica del mosaico con papel arco iris. 1. Ident…"
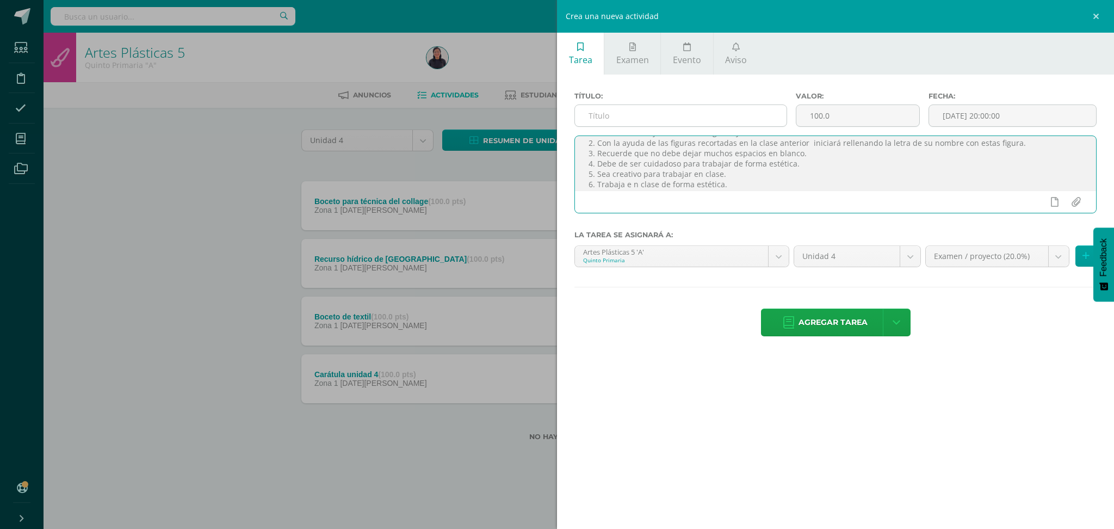
type textarea "Aprende en clase a plasmar la técnica del mosaico con papel arco iris. 1. Ident…"
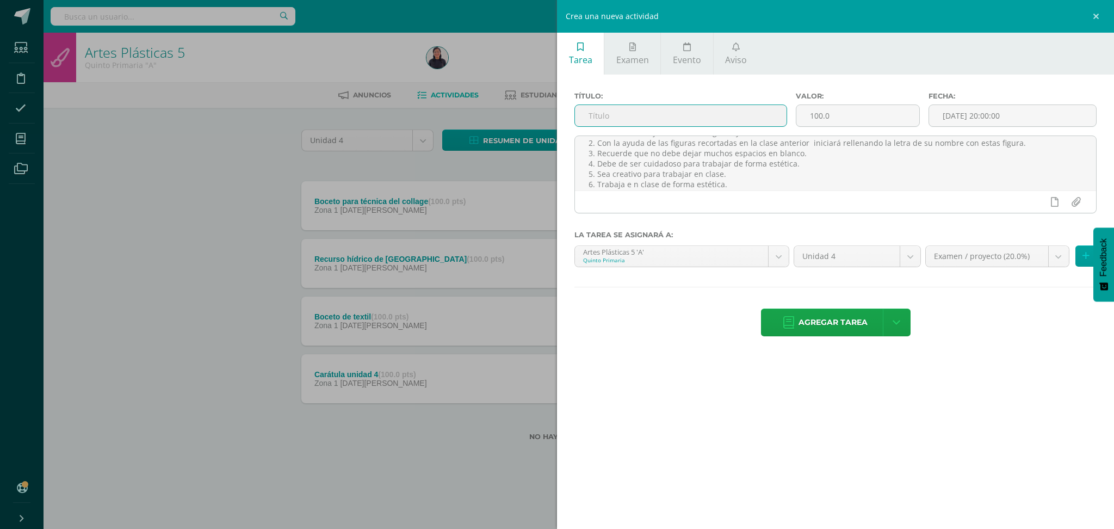
click at [725, 109] on input "text" at bounding box center [681, 115] width 212 height 21
type input "Técnica del mosaico"
click at [996, 120] on input "[DATE] 20:00:00" at bounding box center [1012, 115] width 167 height 21
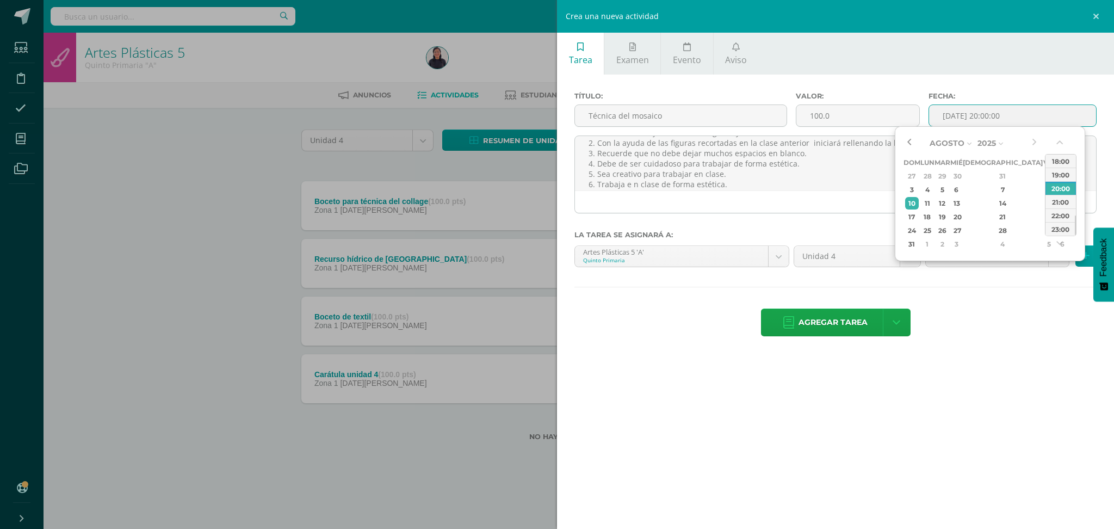
click at [912, 139] on button "button" at bounding box center [909, 143] width 11 height 16
click at [962, 247] on div "3" at bounding box center [957, 244] width 10 height 13
type input "[DATE] 20:00"
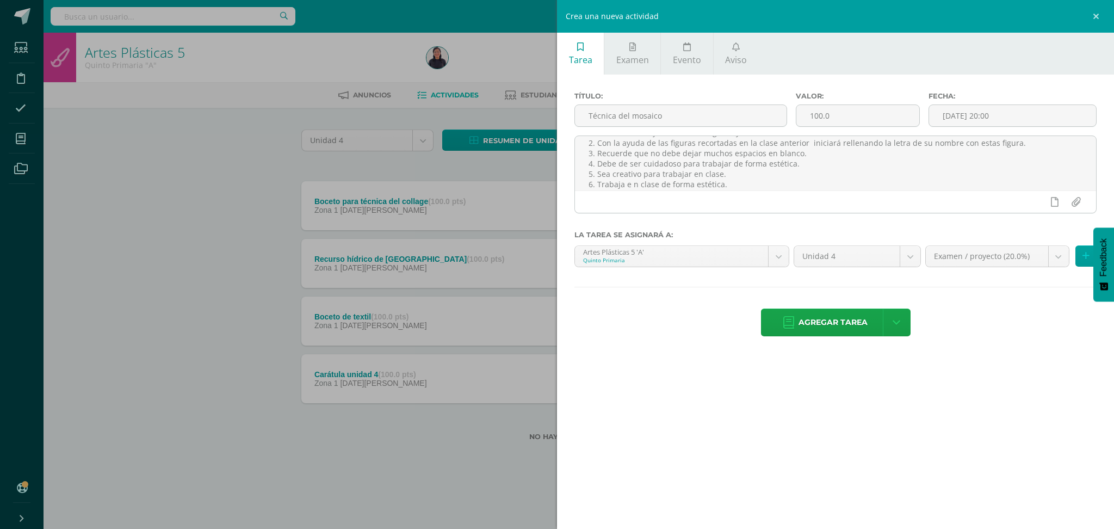
click at [1014, 94] on label "Fecha:" at bounding box center [1013, 96] width 168 height 8
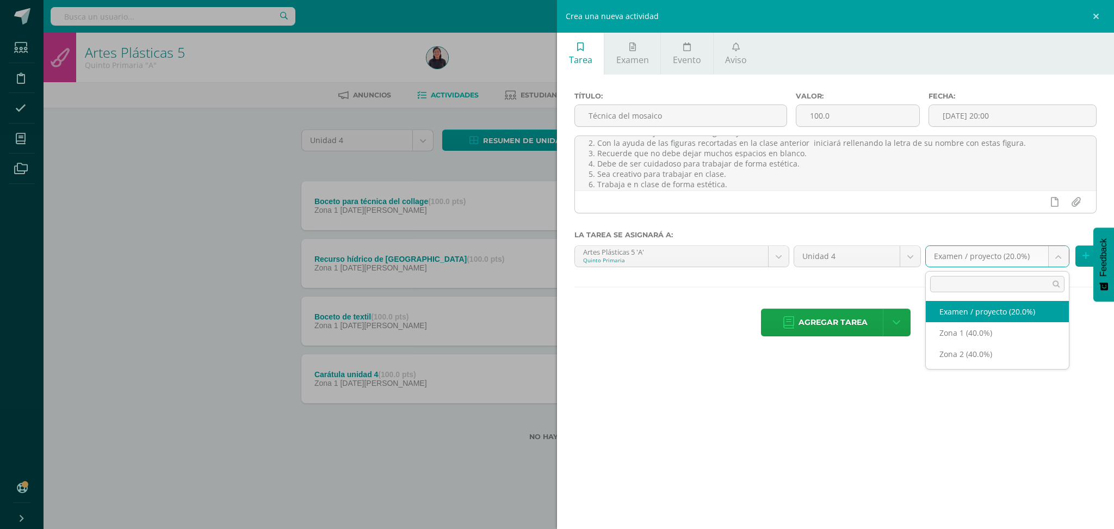
click at [1054, 254] on body "Estudiantes Disciplina Asistencia Mis cursos Archivos Soporte Ayuda Reportar un…" at bounding box center [557, 238] width 1114 height 476
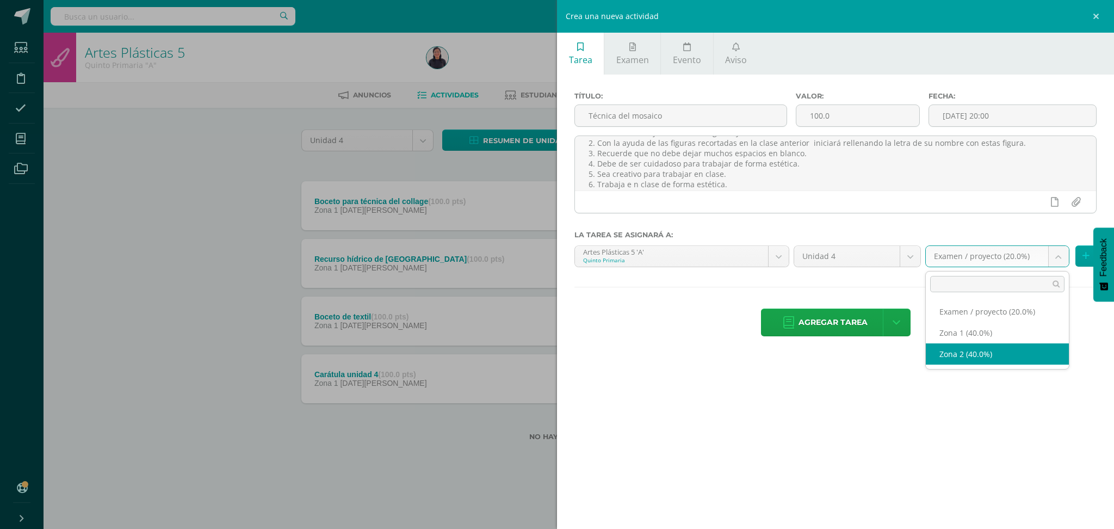
select select "31178"
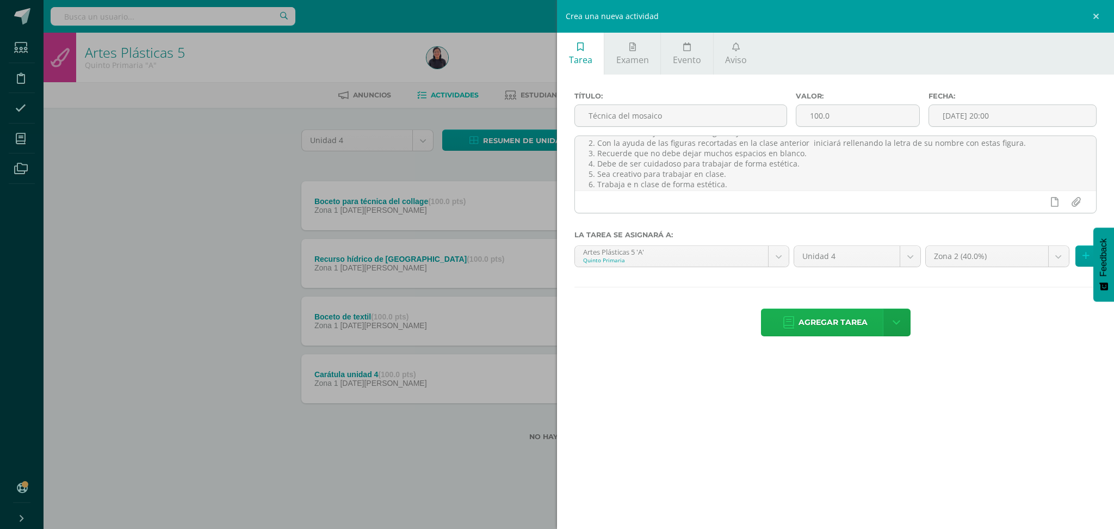
click at [817, 320] on span "Agregar tarea" at bounding box center [833, 322] width 69 height 27
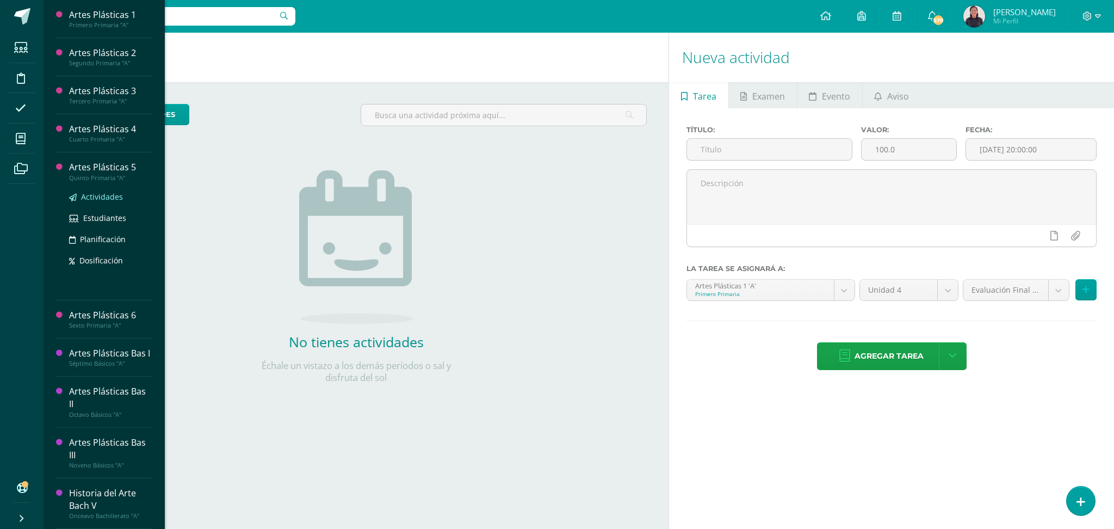
click at [93, 194] on span "Actividades" at bounding box center [102, 197] width 42 height 10
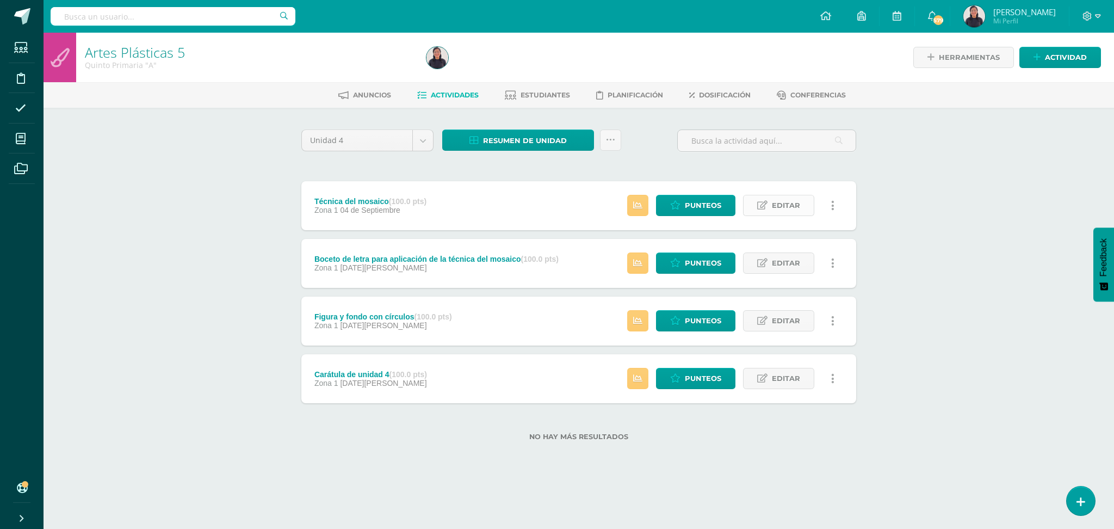
click at [778, 197] on span "Editar" at bounding box center [786, 205] width 28 height 20
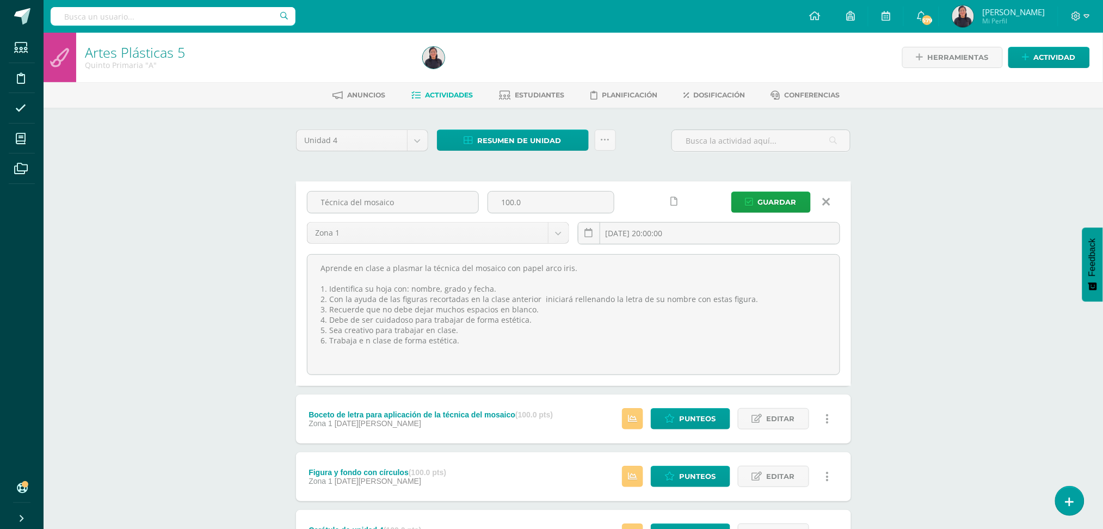
drag, startPoint x: 465, startPoint y: 340, endPoint x: 304, endPoint y: 267, distance: 176.8
click at [304, 267] on div "Aprende en clase a plasmar la técnica del mosaico con papel arco iris. 1. Ident…" at bounding box center [574, 314] width 542 height 122
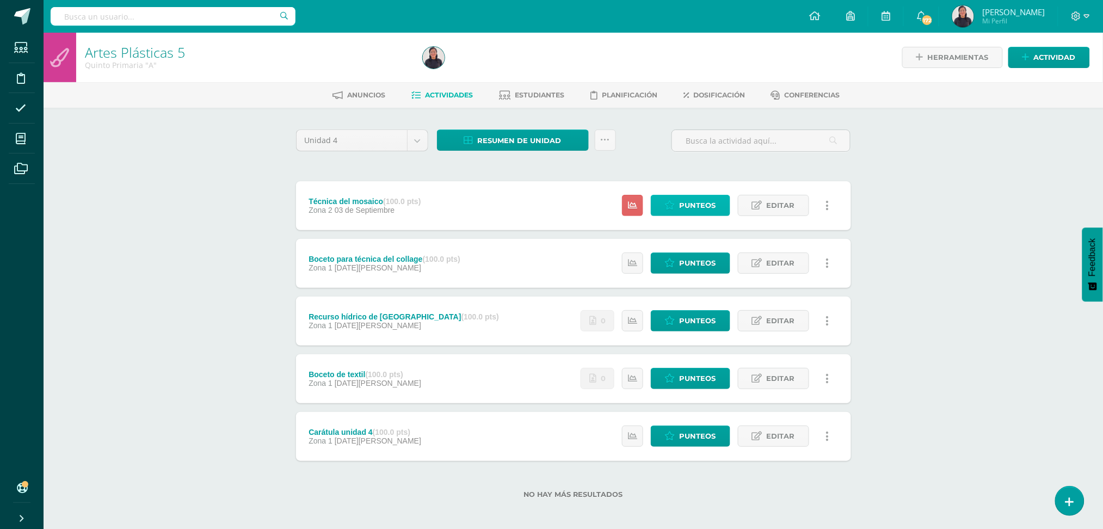
click at [709, 205] on span "Punteos" at bounding box center [698, 205] width 36 height 20
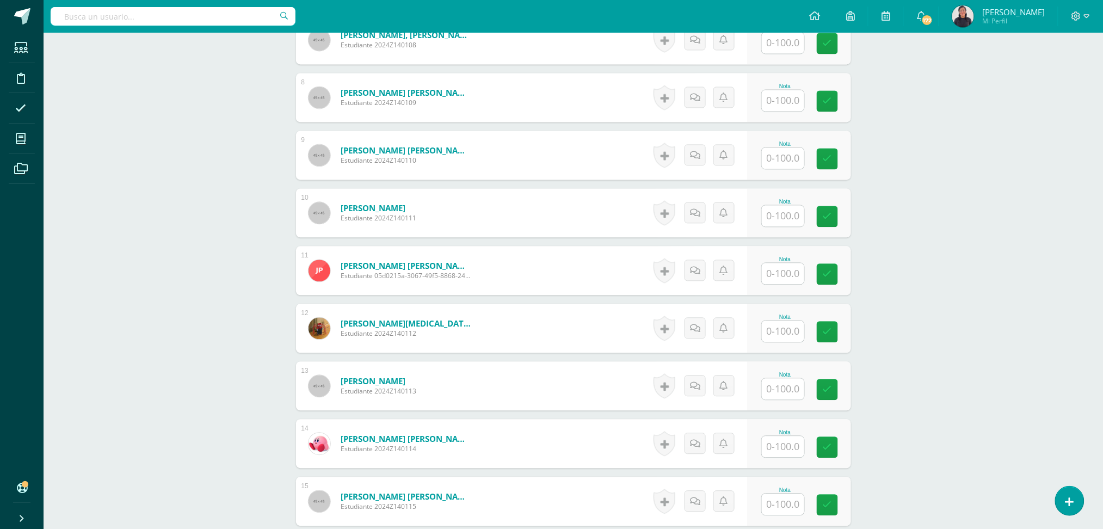
scroll to position [770, 0]
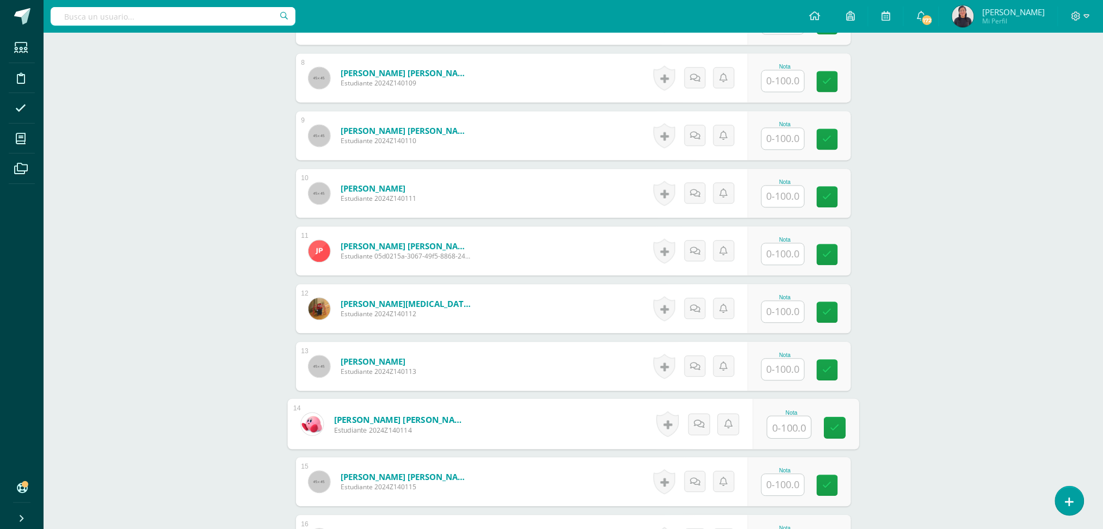
click at [784, 416] on input "text" at bounding box center [789, 427] width 44 height 22
type input "100"
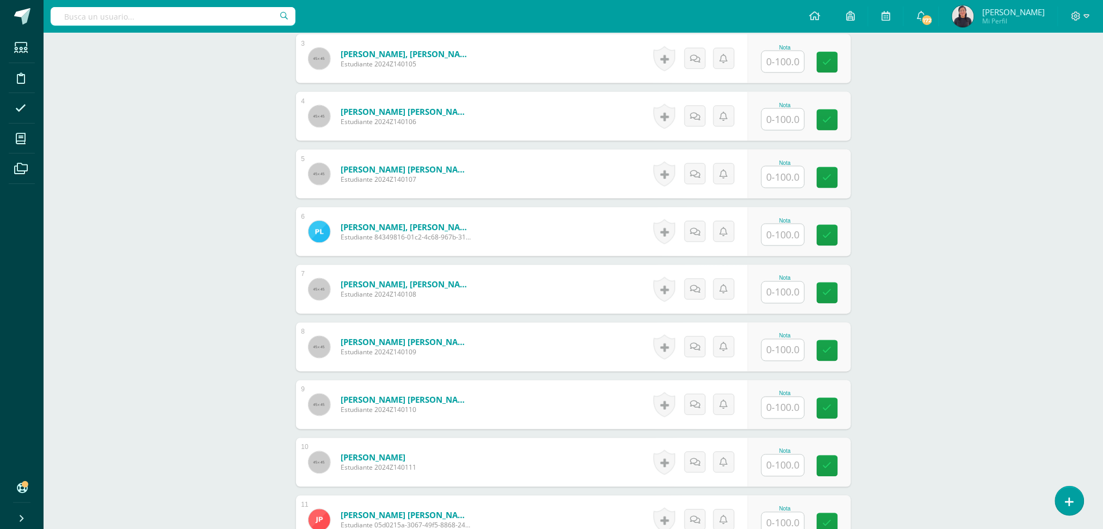
scroll to position [425, 0]
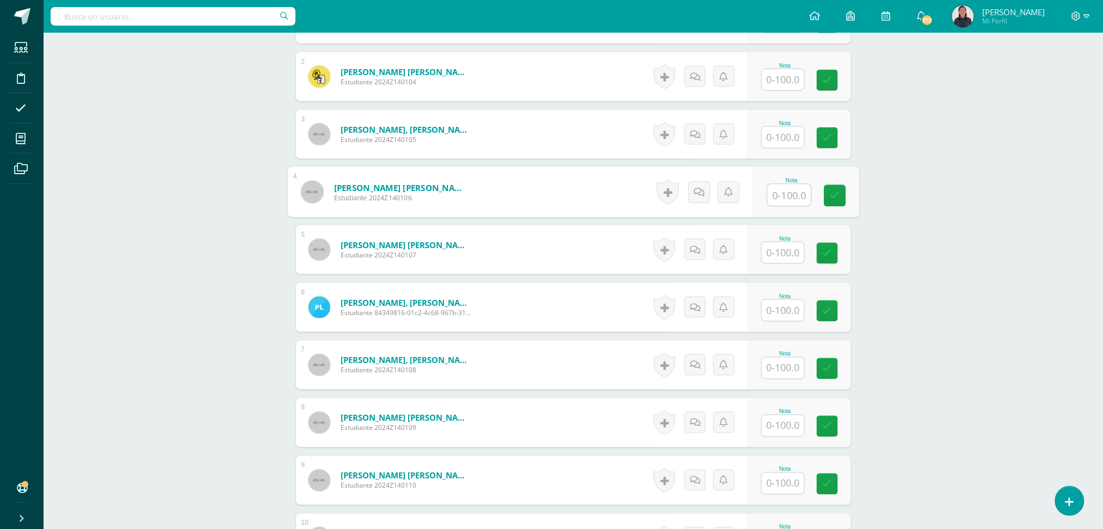
click at [777, 186] on input "text" at bounding box center [789, 195] width 44 height 22
type input "100"
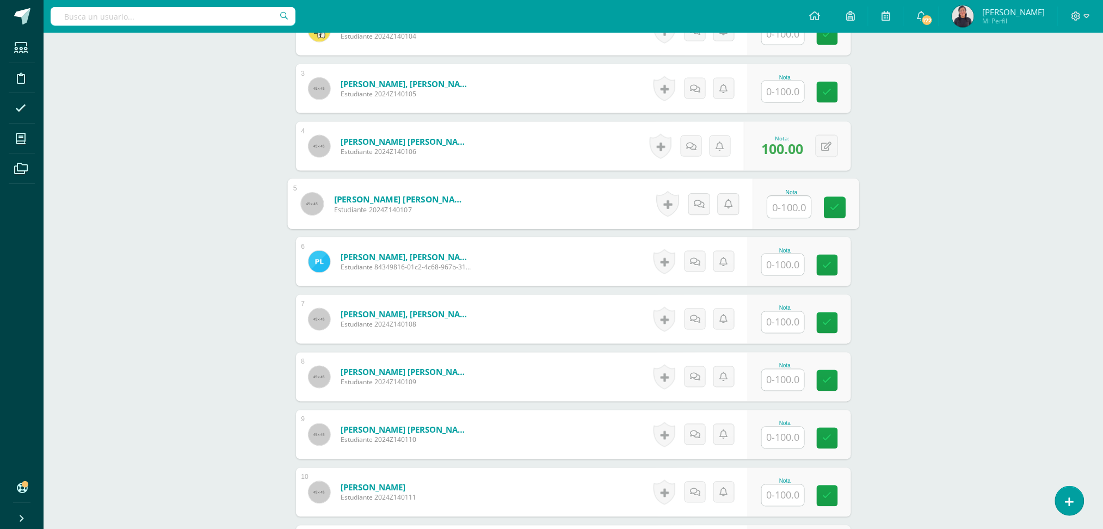
scroll to position [536, 0]
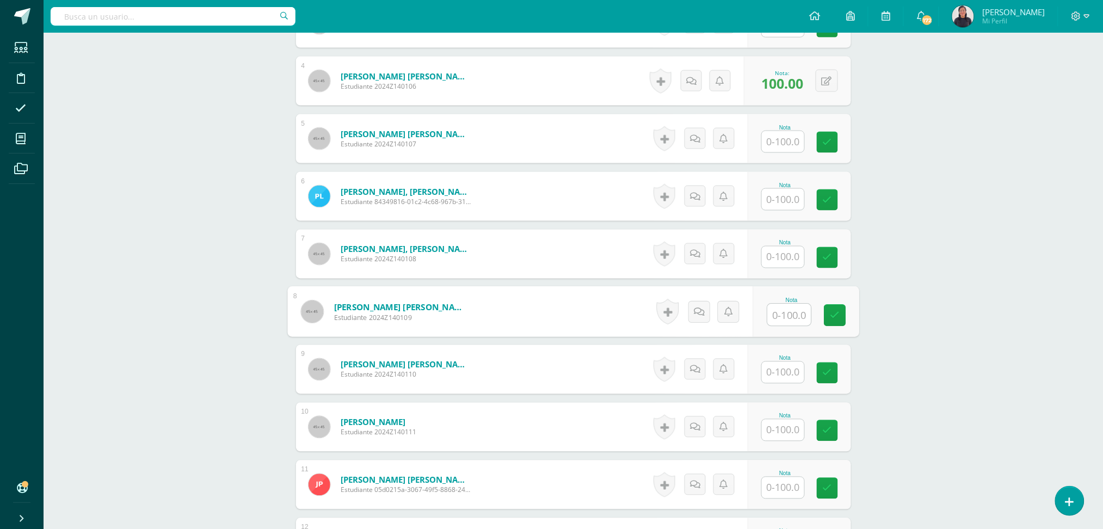
click at [793, 304] on input "text" at bounding box center [789, 315] width 44 height 22
type input "100"
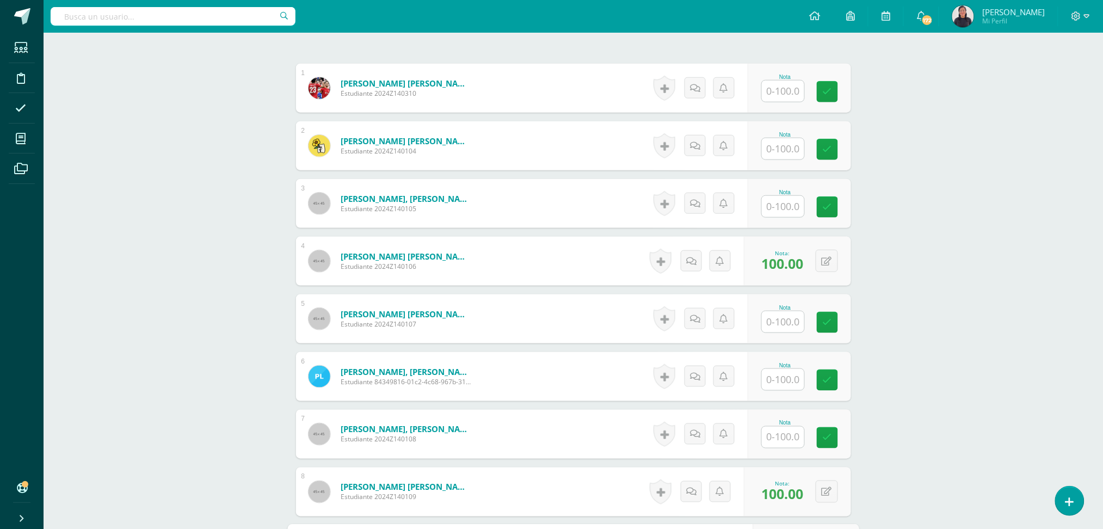
scroll to position [318, 0]
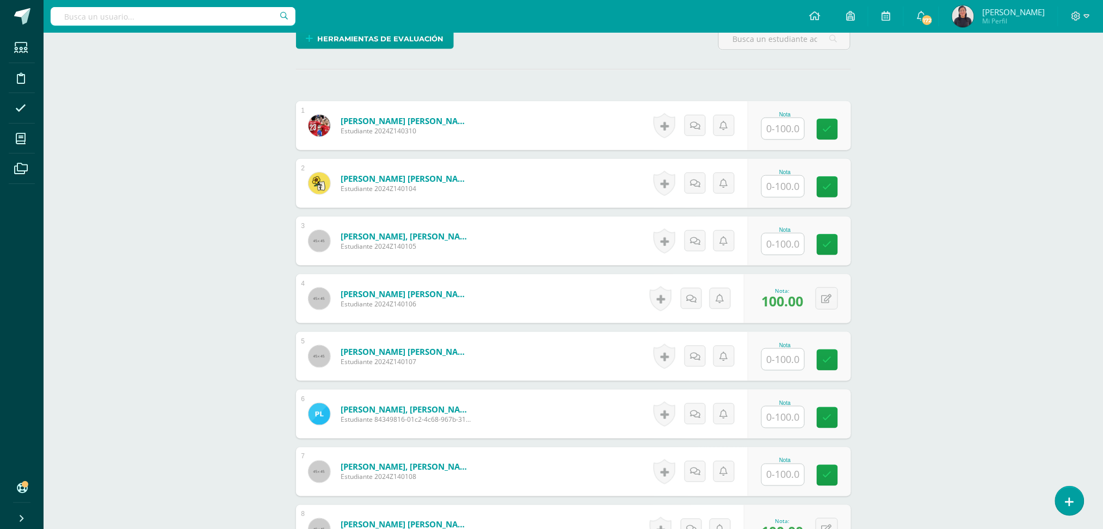
click at [788, 176] on input "text" at bounding box center [783, 186] width 42 height 21
type input "100"
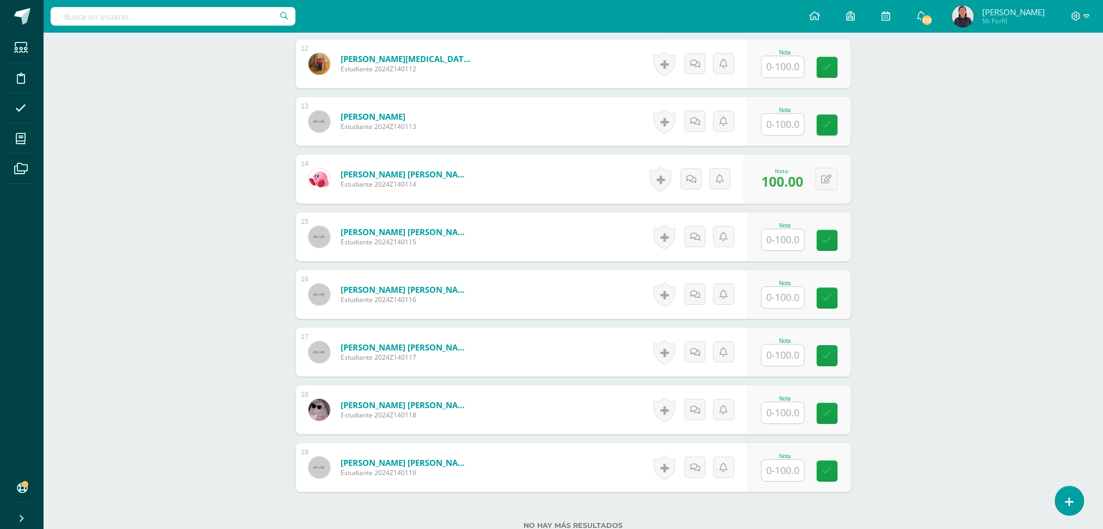
scroll to position [1017, 0]
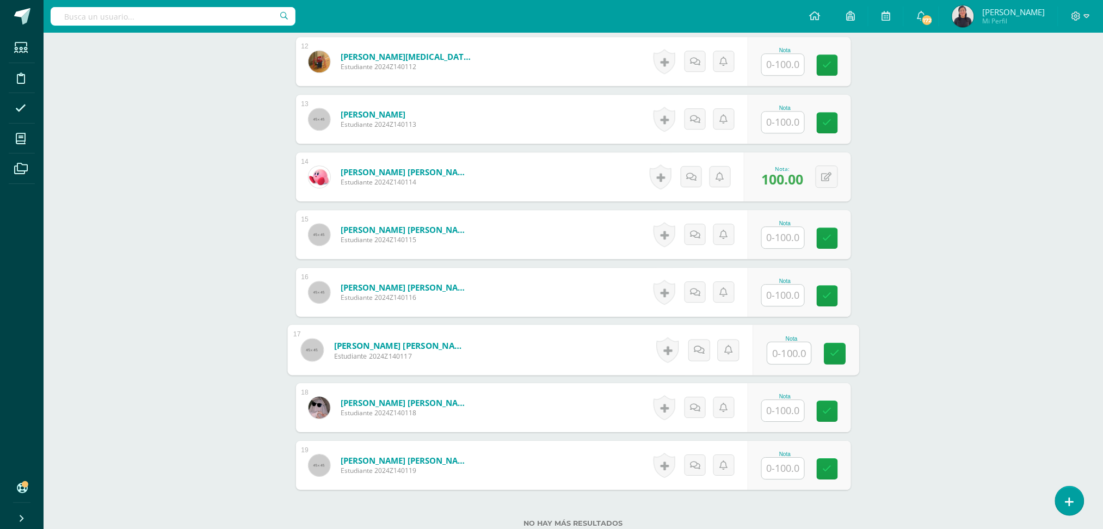
click at [784, 346] on input "text" at bounding box center [789, 353] width 44 height 22
type input "100"
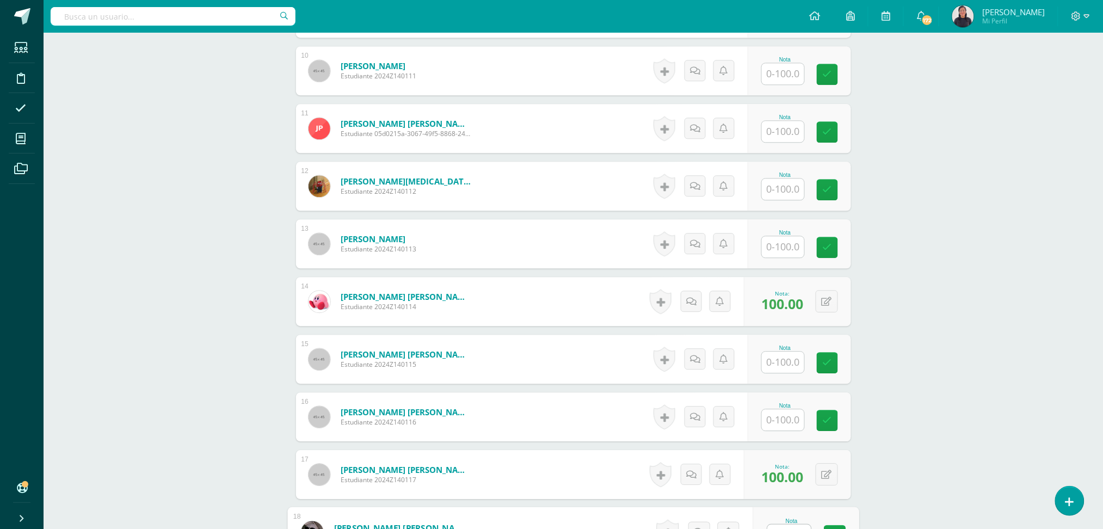
scroll to position [890, 0]
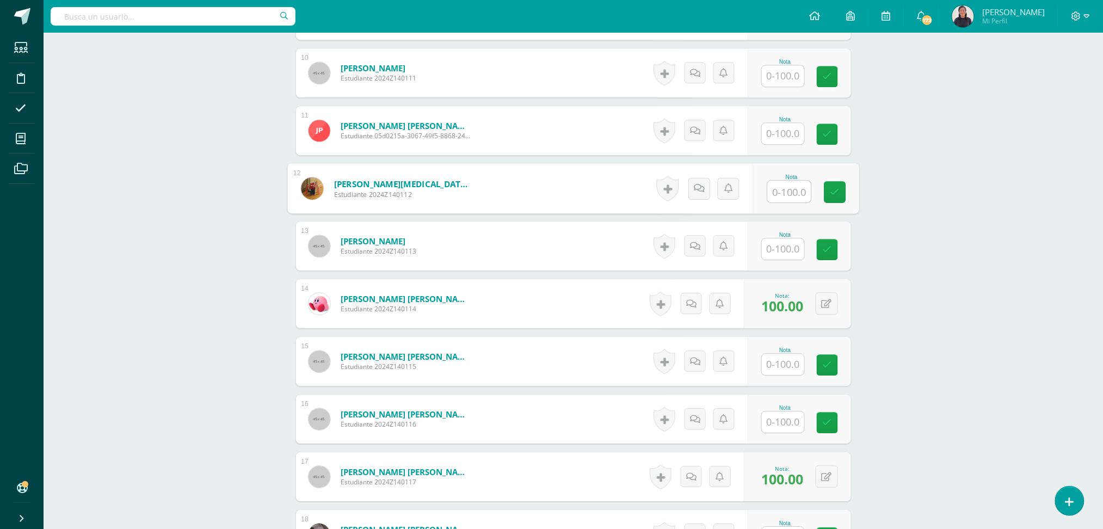
click at [784, 181] on input "text" at bounding box center [789, 192] width 44 height 22
type input "100"
click at [784, 181] on span "100.00" at bounding box center [783, 190] width 42 height 19
drag, startPoint x: 825, startPoint y: 175, endPoint x: 991, endPoint y: 70, distance: 197.2
